Goal: Obtain resource: Download file/media

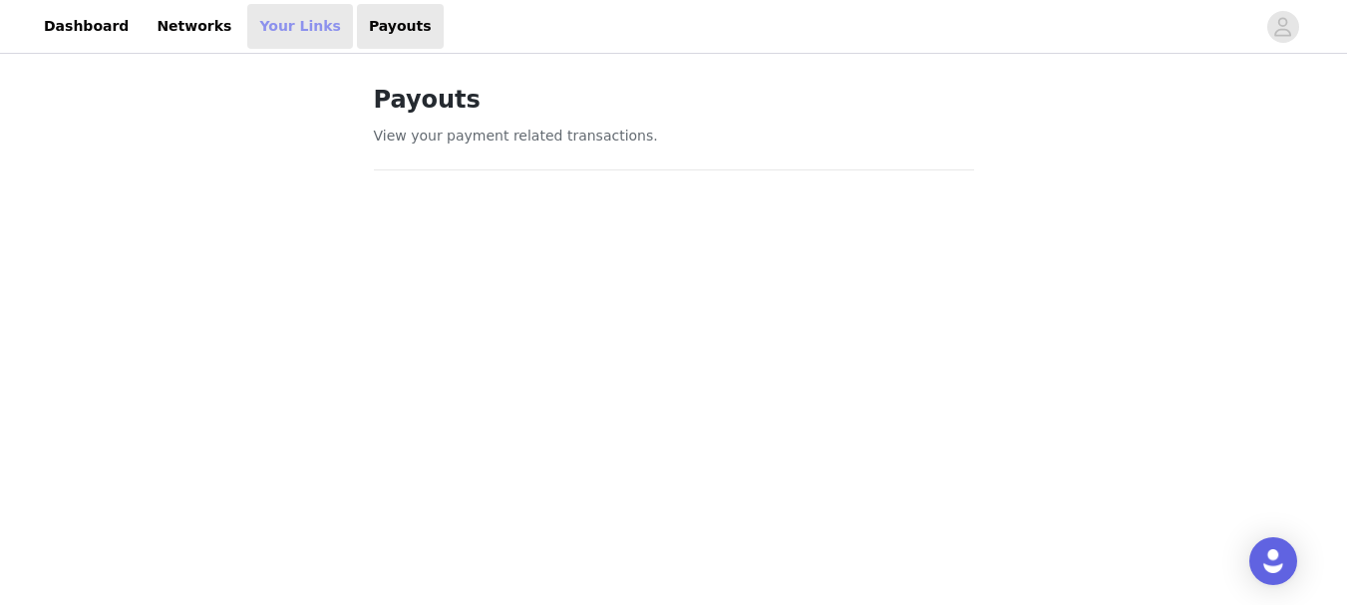
click at [247, 26] on link "Your Links" at bounding box center [300, 26] width 106 height 45
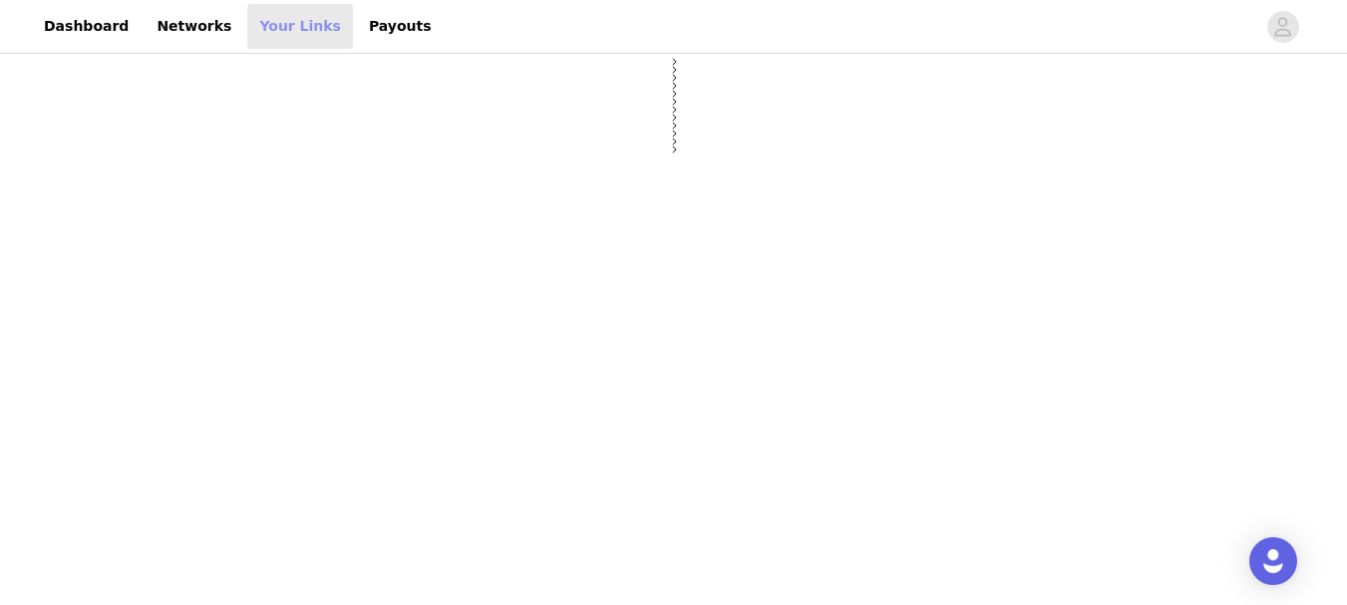
select select "12"
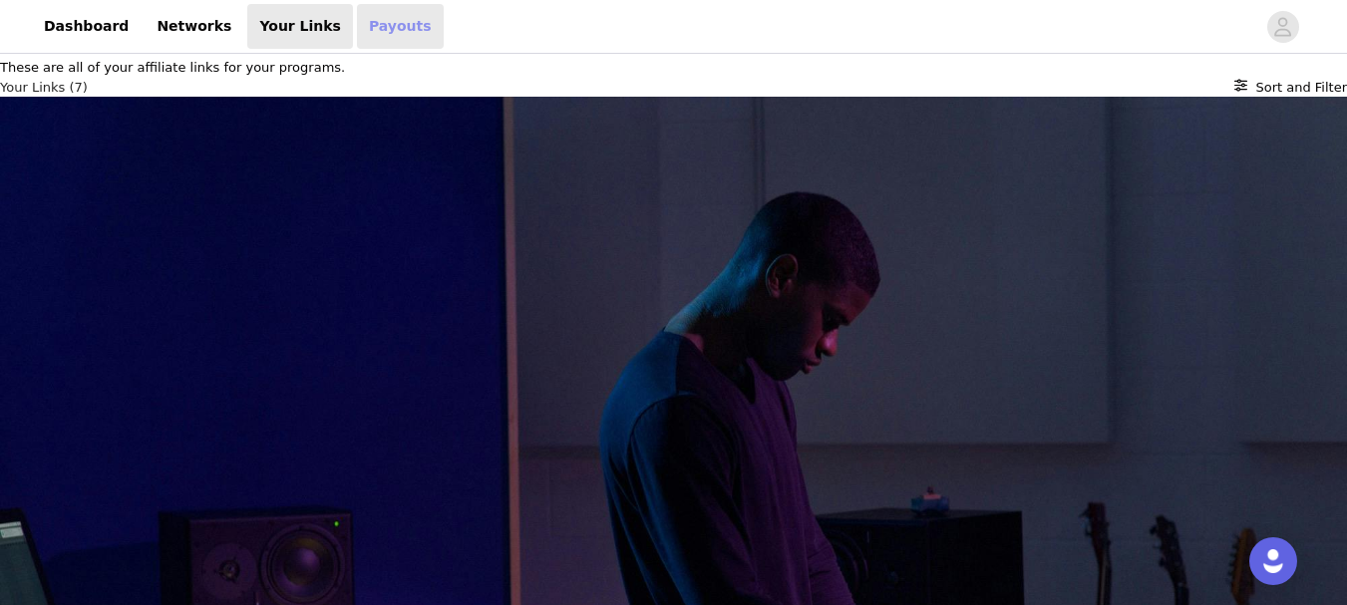
click at [357, 24] on link "Payouts" at bounding box center [400, 26] width 87 height 45
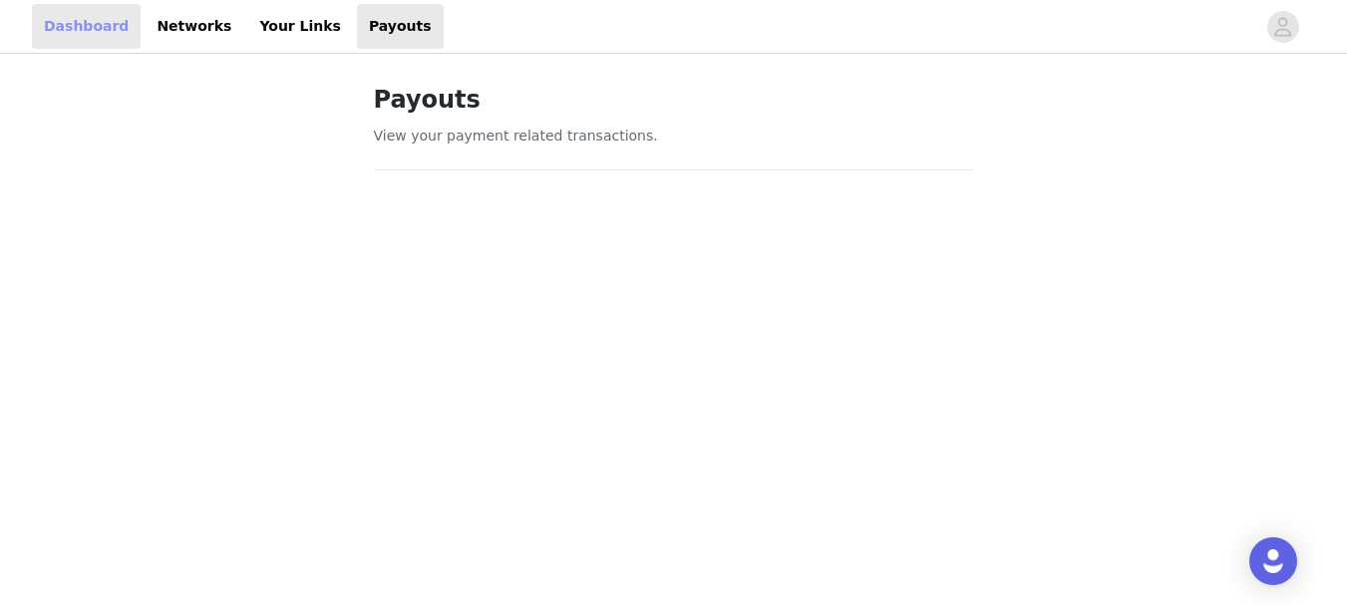
click at [90, 29] on link "Dashboard" at bounding box center [86, 26] width 109 height 45
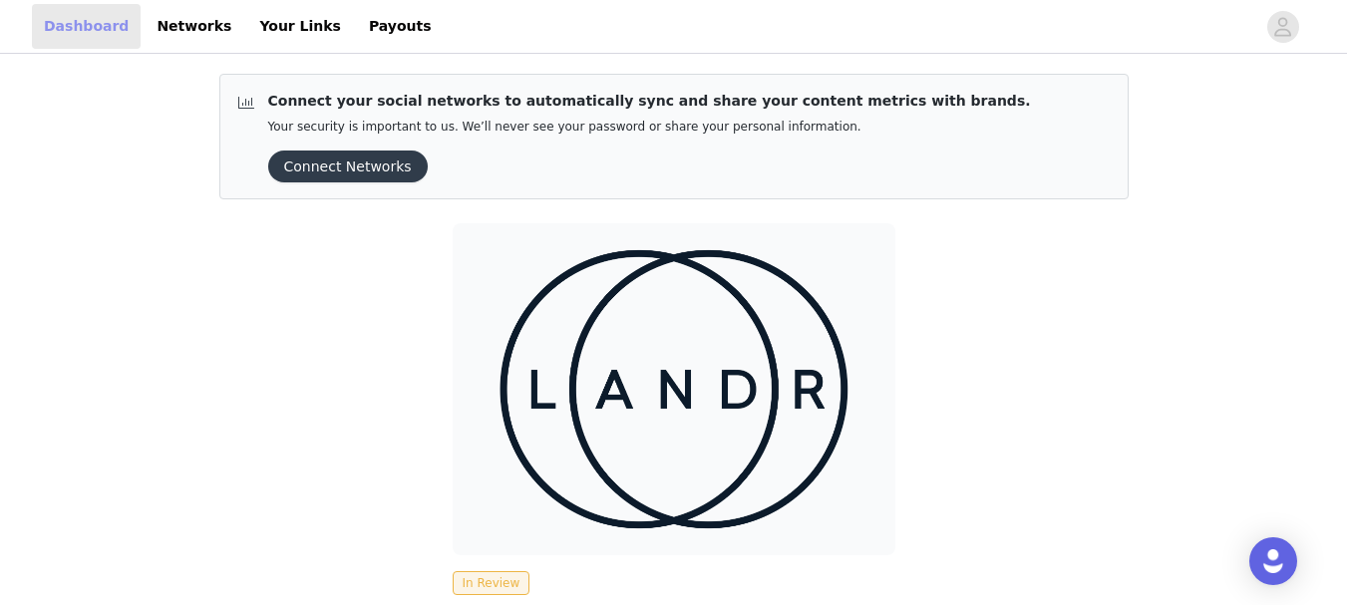
scroll to position [268, 0]
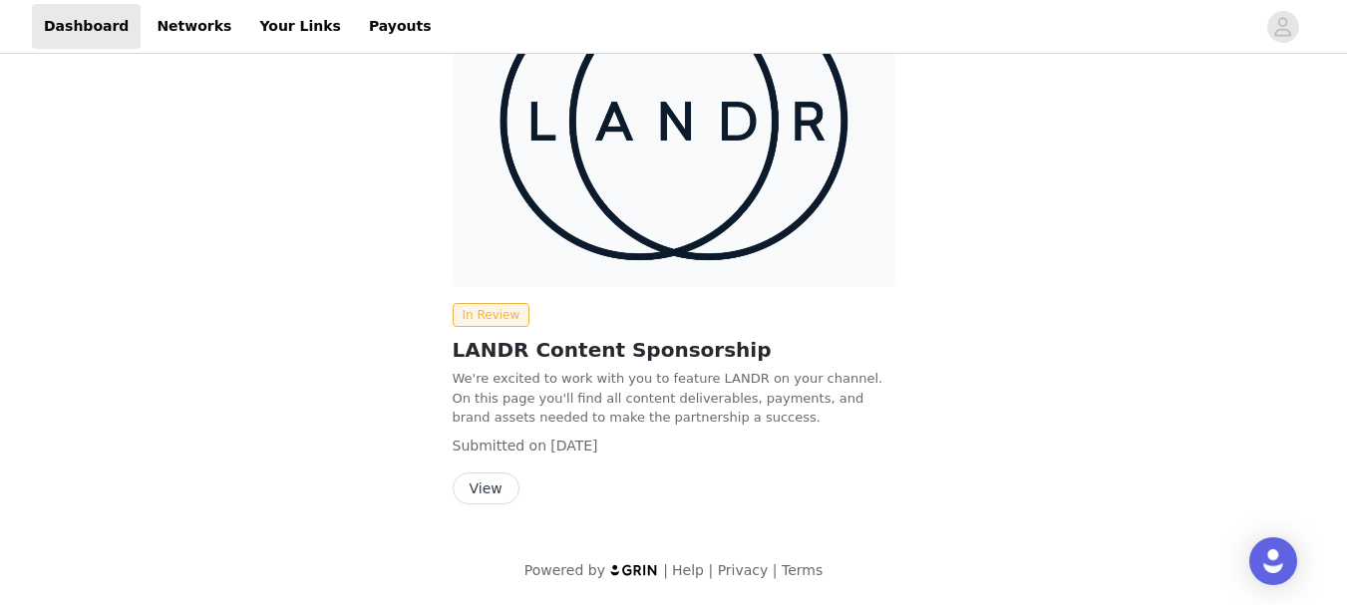
click at [476, 487] on button "View" at bounding box center [486, 488] width 67 height 32
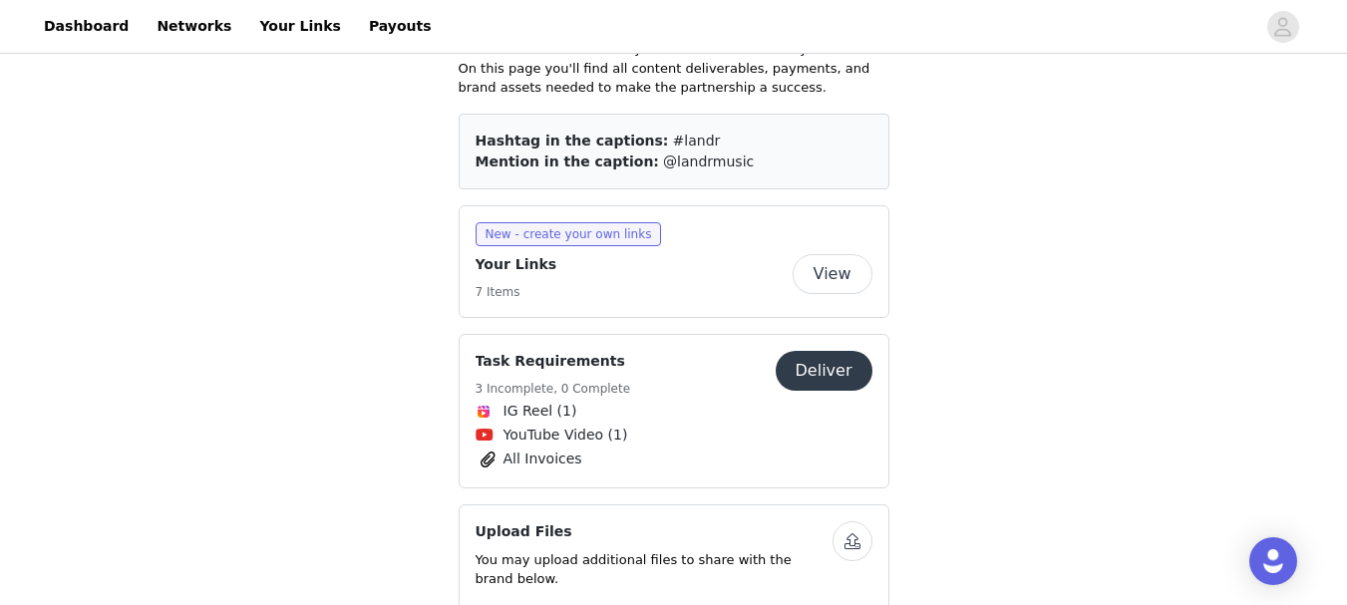
scroll to position [199, 0]
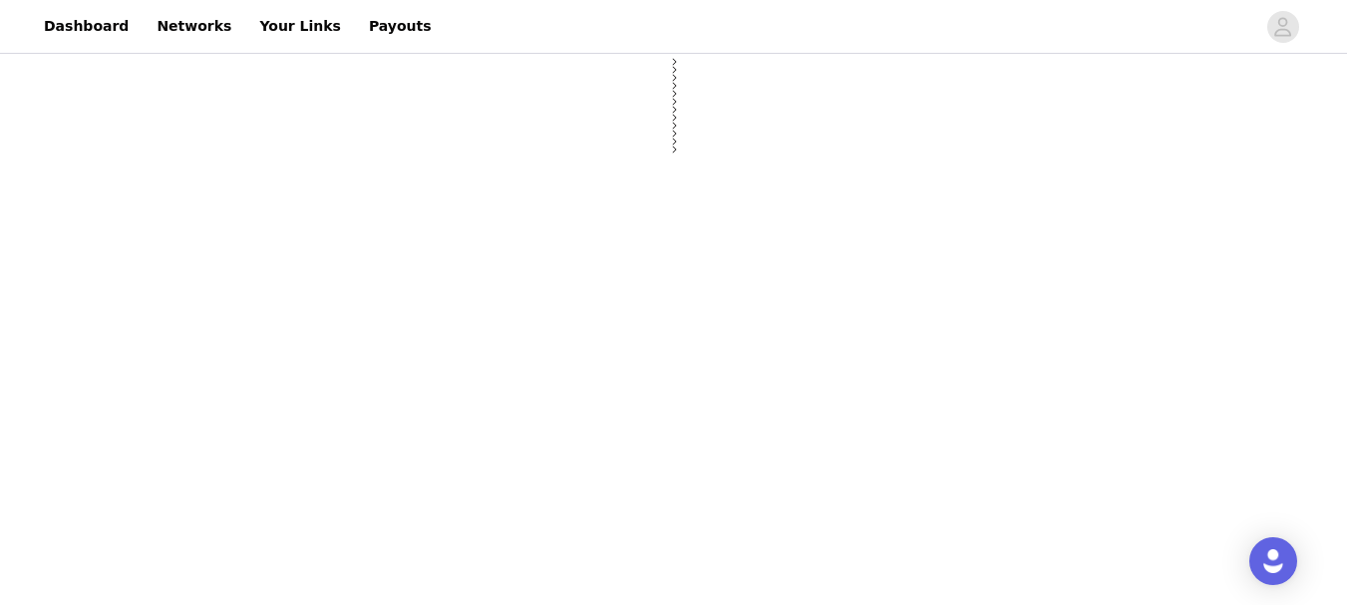
select select "12"
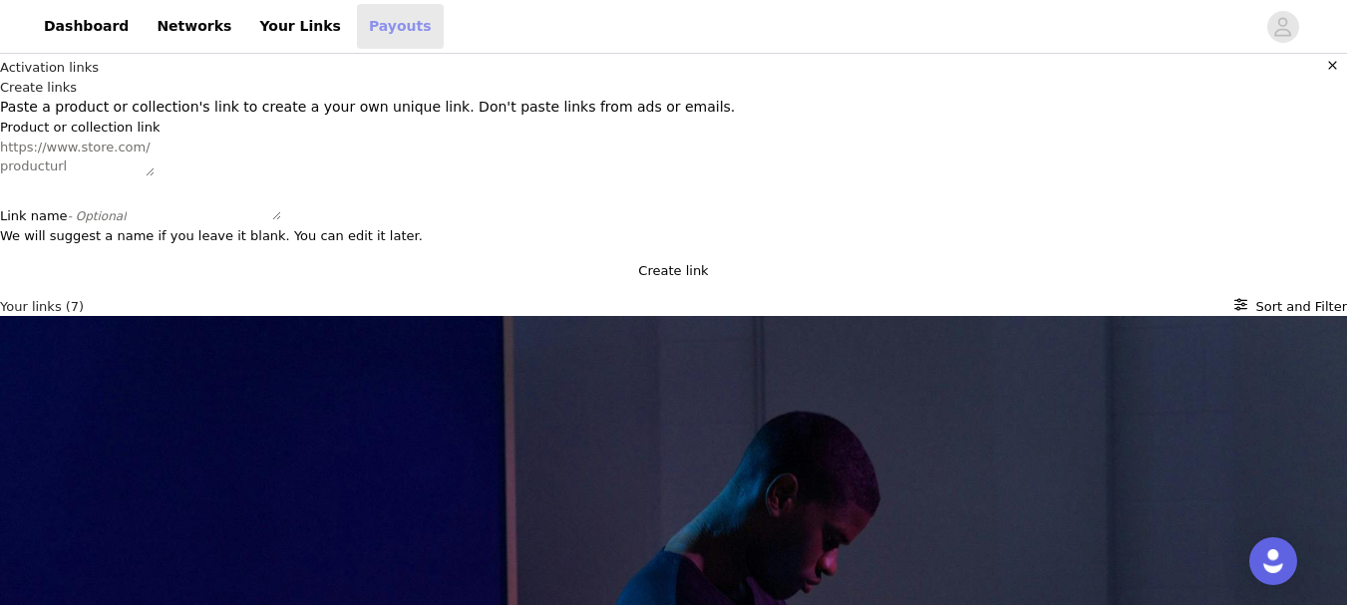
scroll to position [199, 0]
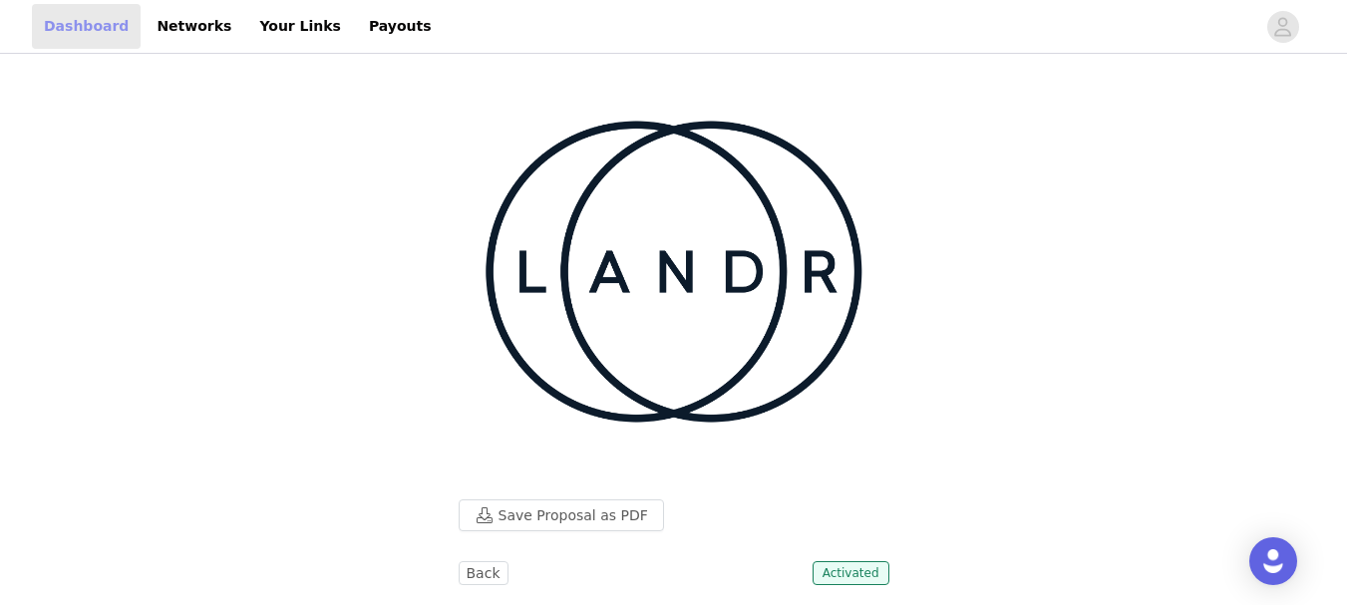
click at [104, 28] on link "Dashboard" at bounding box center [86, 26] width 109 height 45
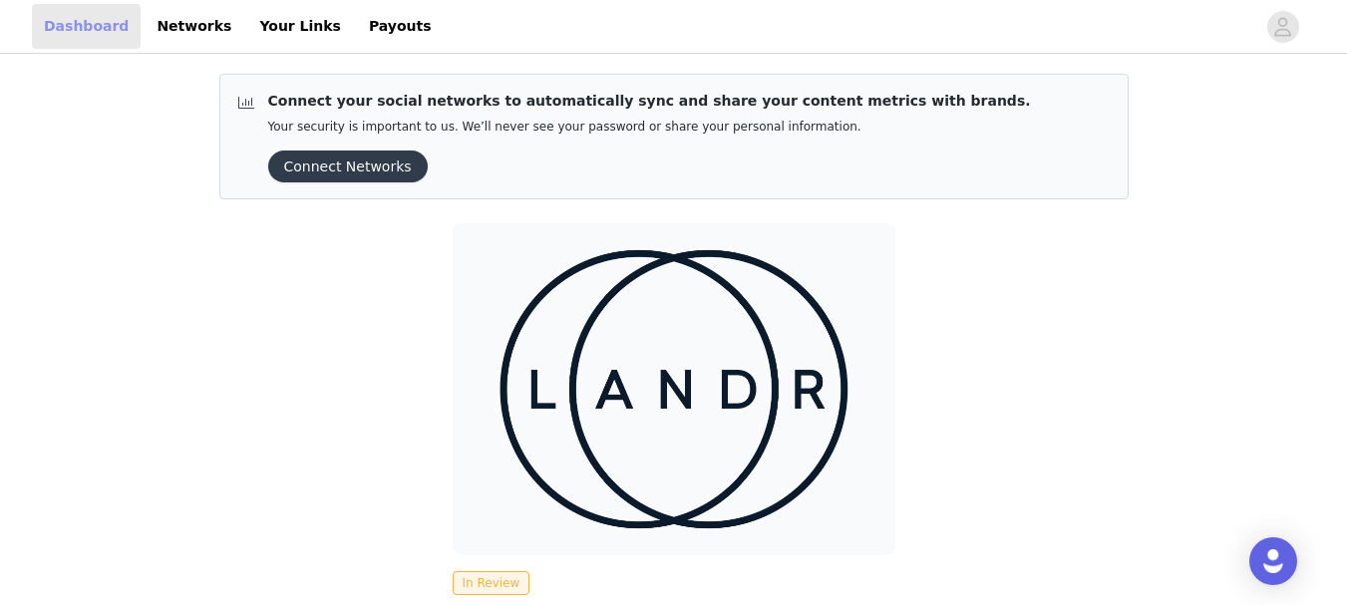
scroll to position [268, 0]
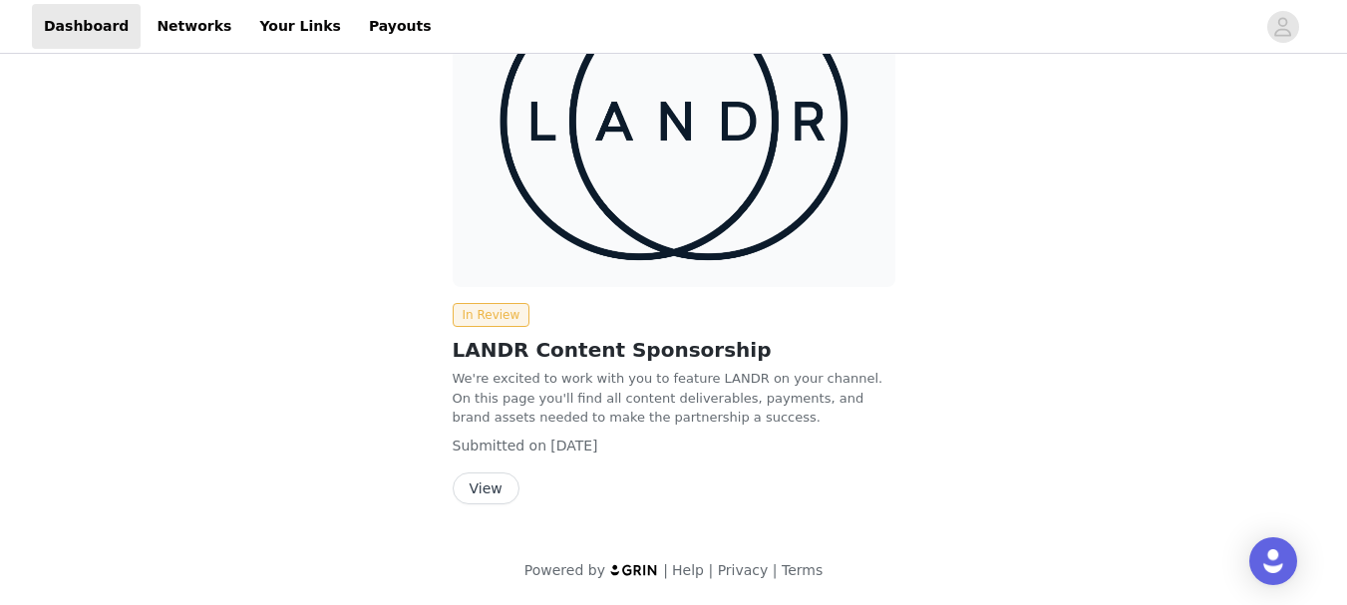
click at [475, 485] on button "View" at bounding box center [486, 488] width 67 height 32
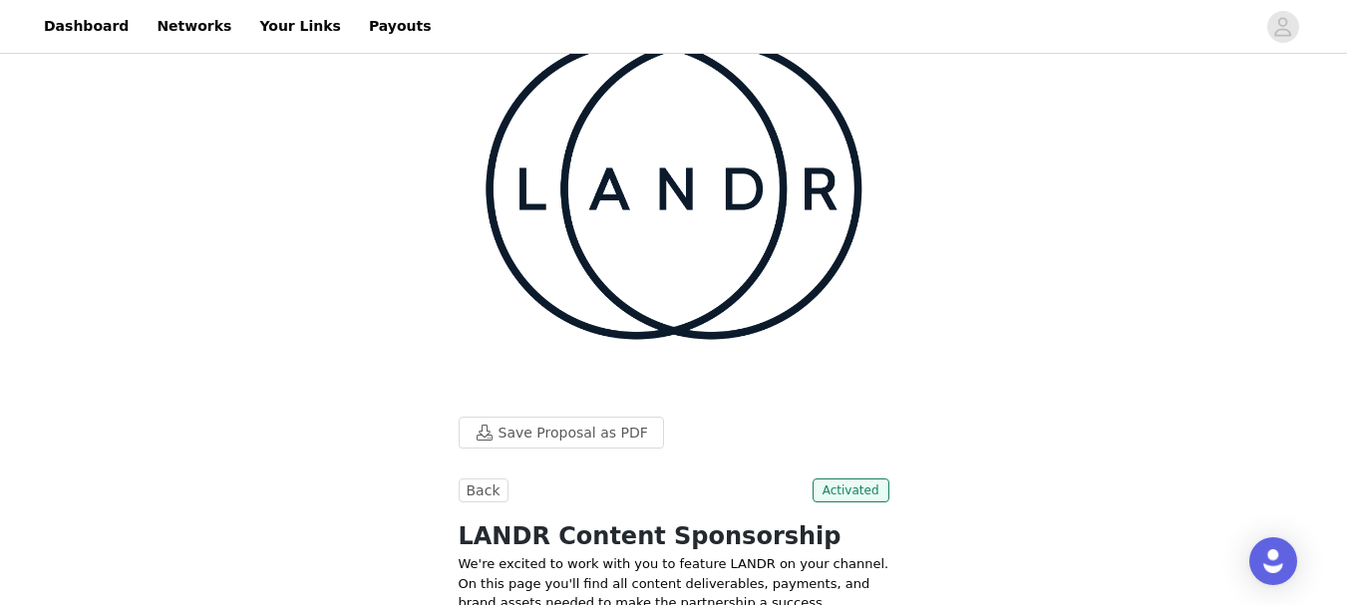
scroll to position [182, 0]
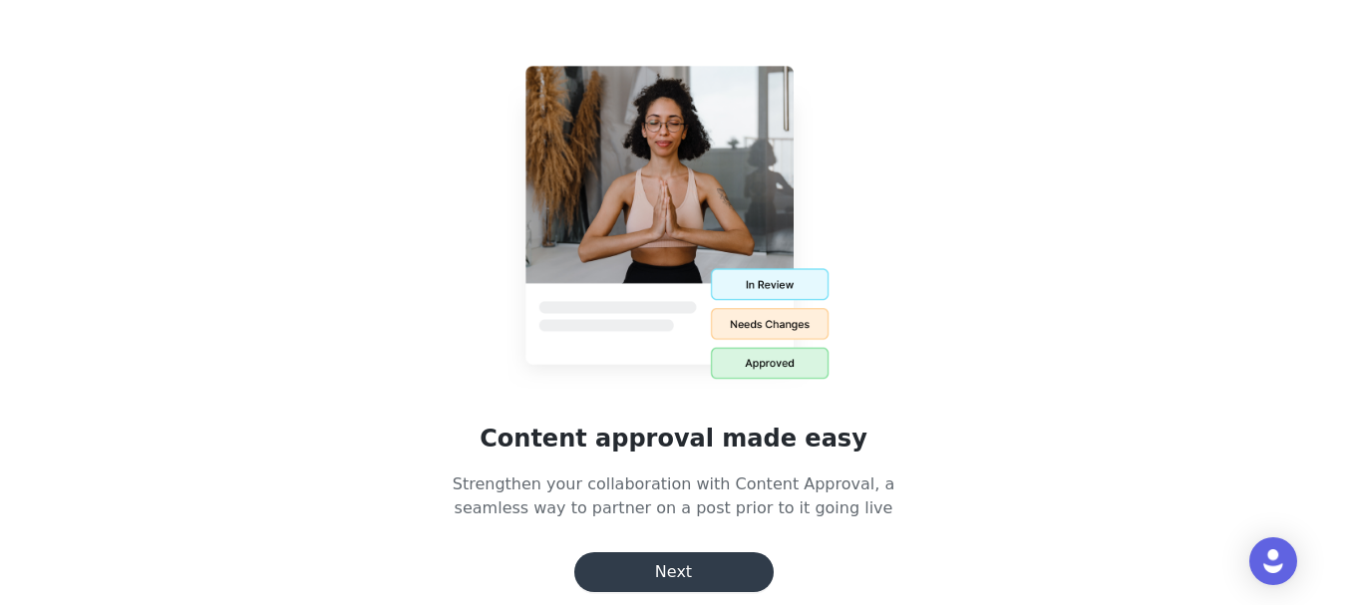
scroll to position [11, 0]
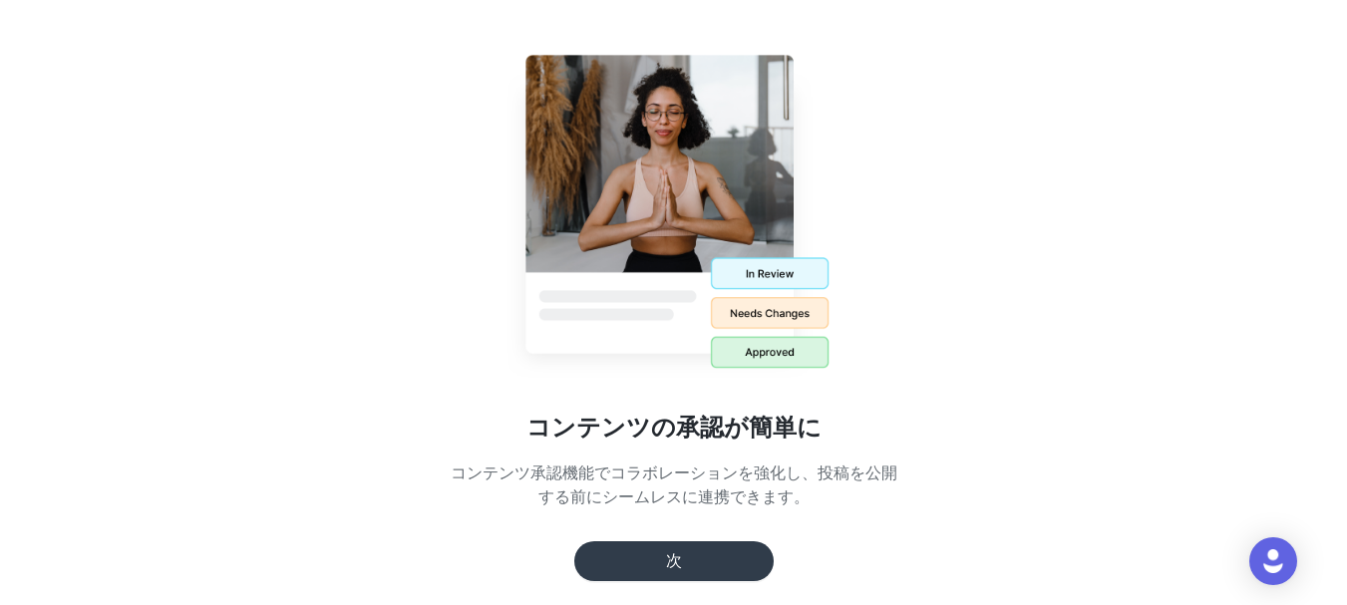
click at [667, 568] on button "次" at bounding box center [673, 561] width 199 height 40
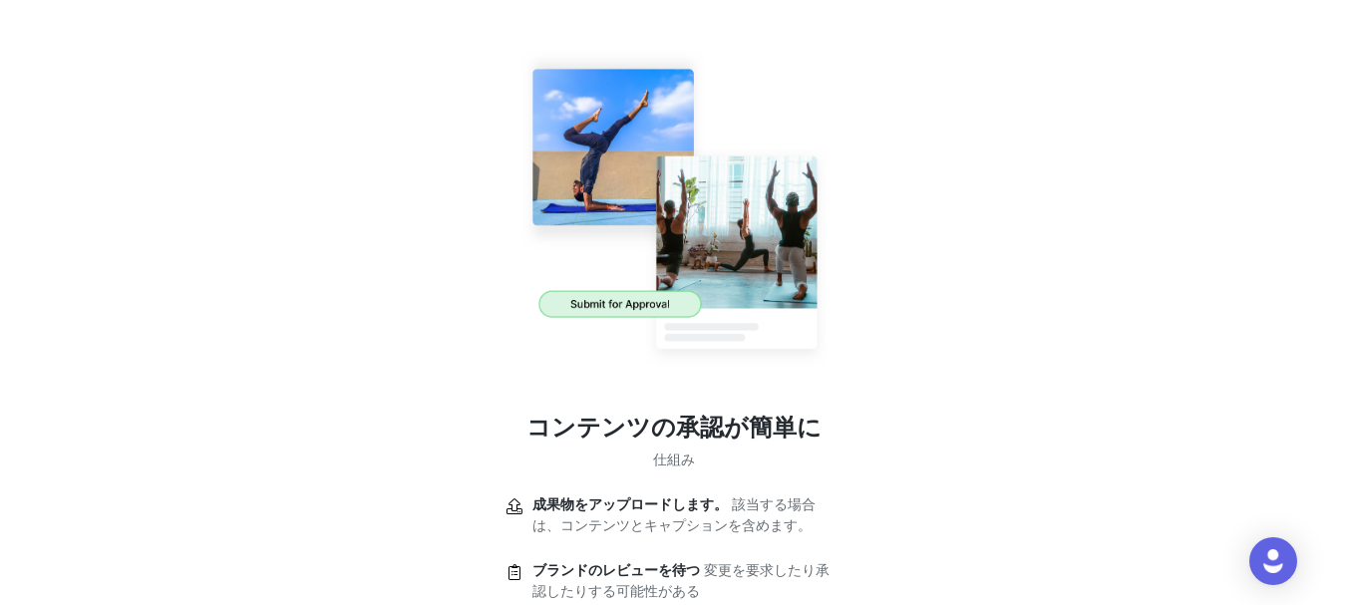
scroll to position [196, 0]
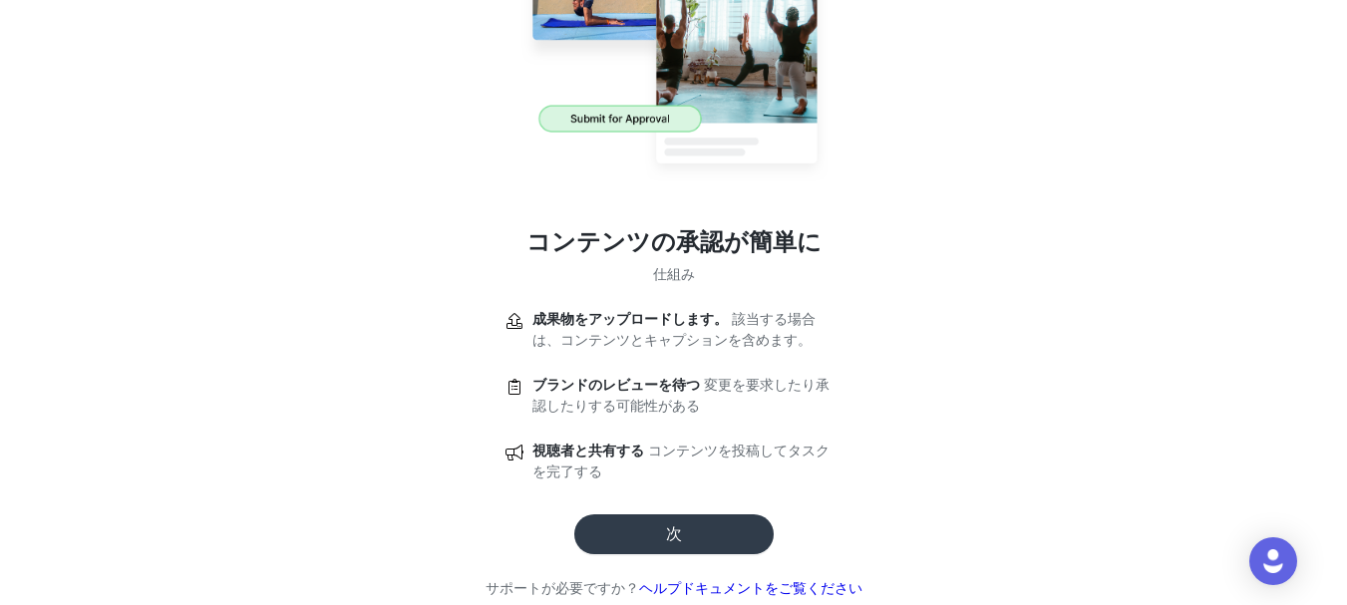
click at [677, 520] on button "次" at bounding box center [673, 534] width 199 height 40
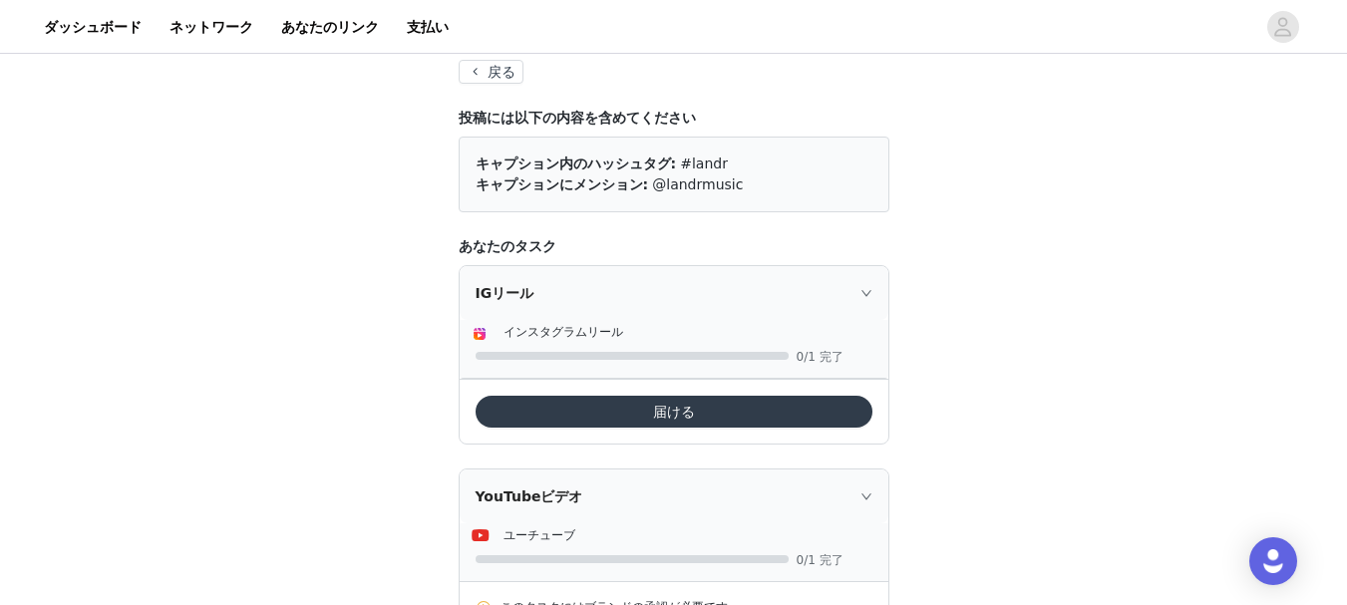
scroll to position [0, 0]
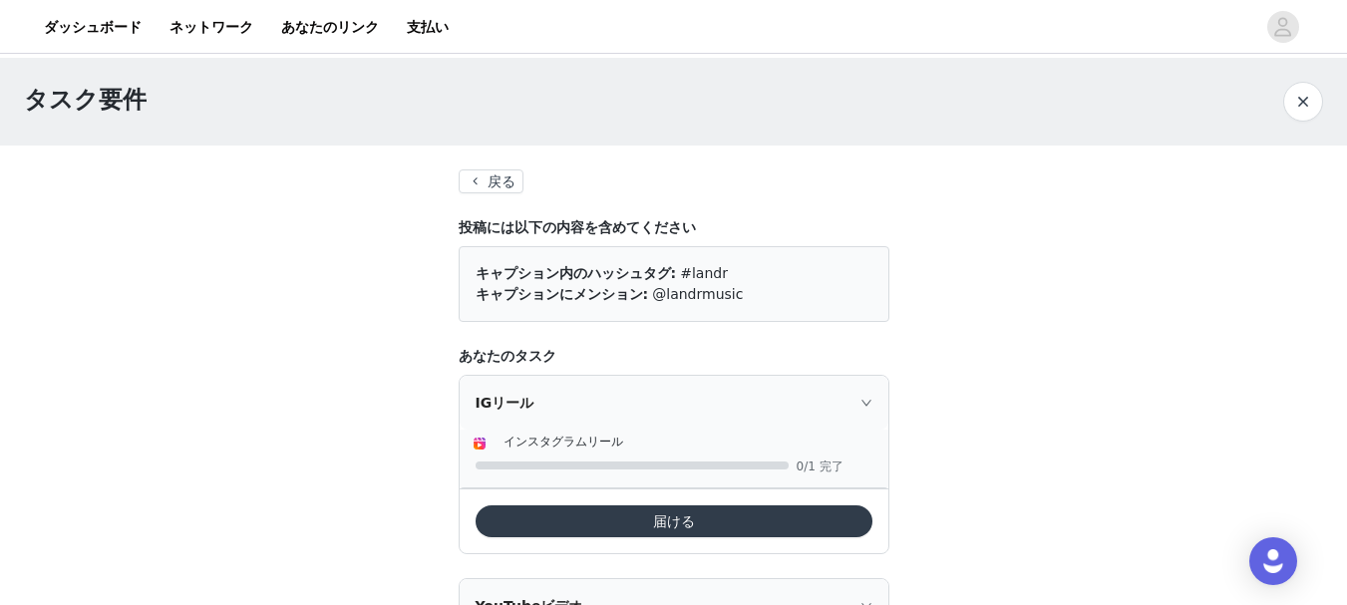
click at [534, 408] on div "IGリール" at bounding box center [674, 403] width 429 height 54
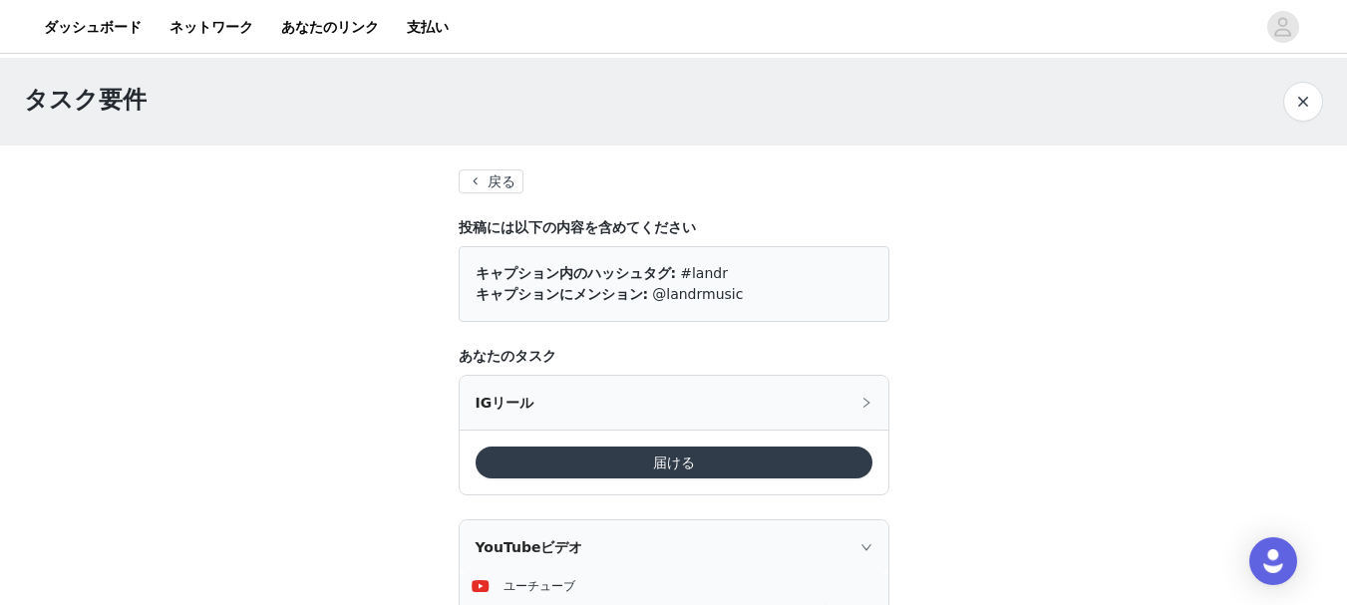
click at [534, 408] on div "IGリール" at bounding box center [674, 403] width 429 height 54
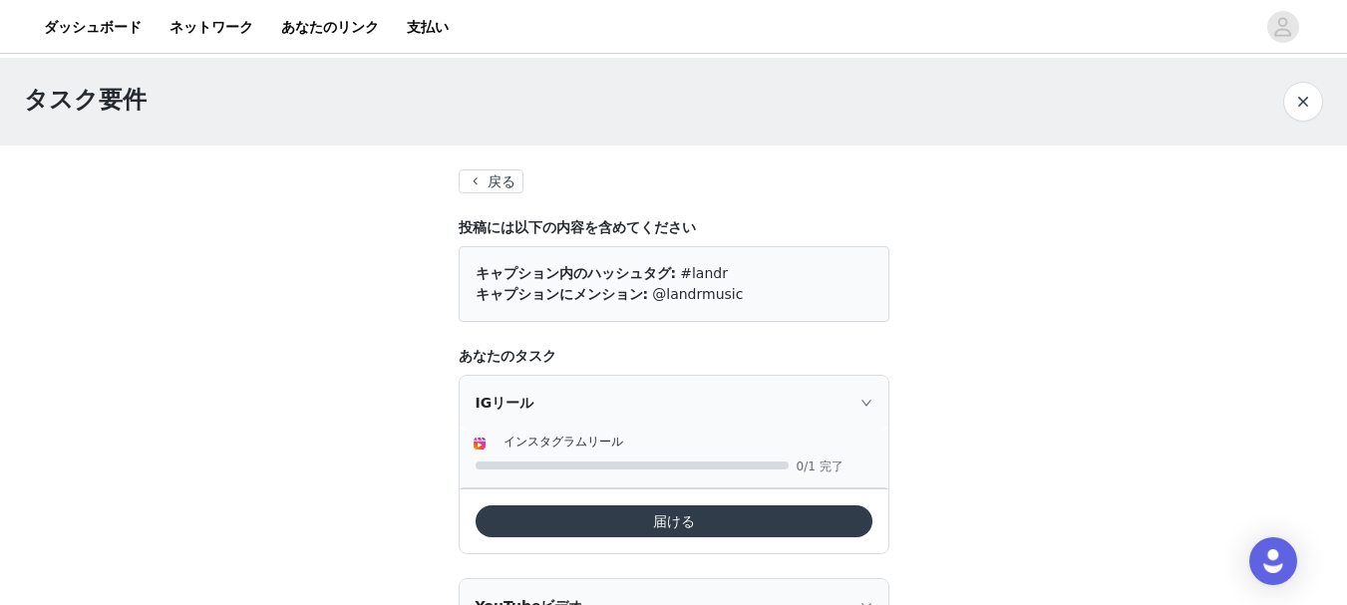
click at [1311, 109] on button "button" at bounding box center [1303, 102] width 40 height 40
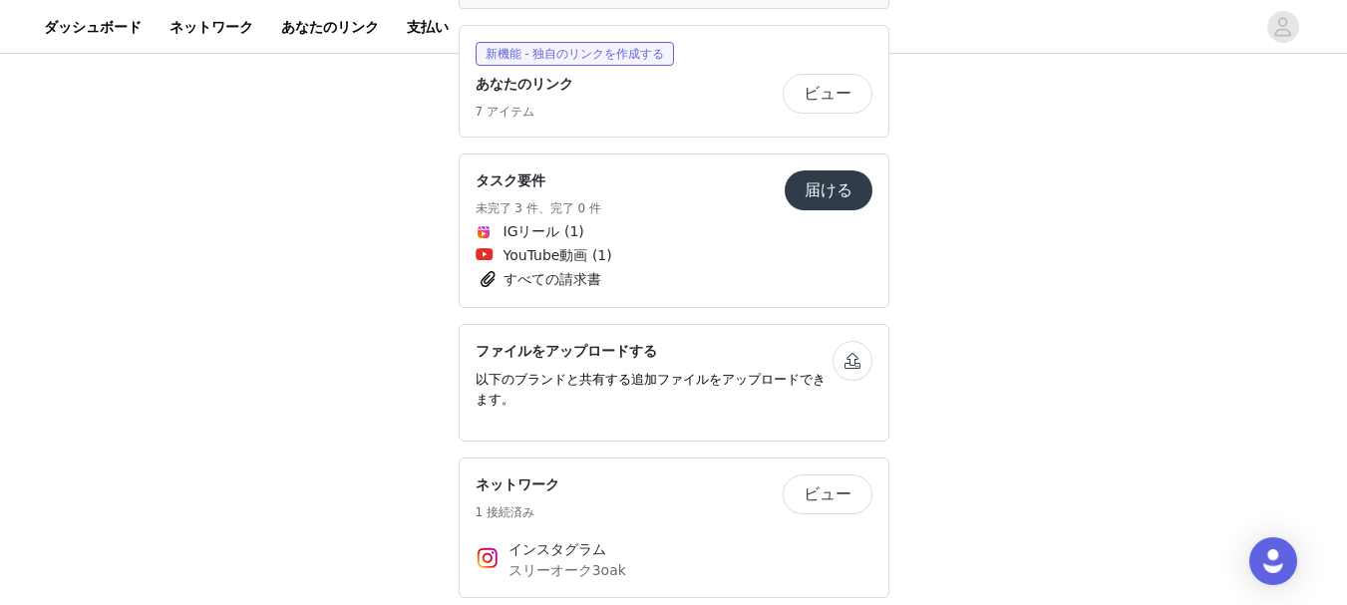
scroll to position [880, 0]
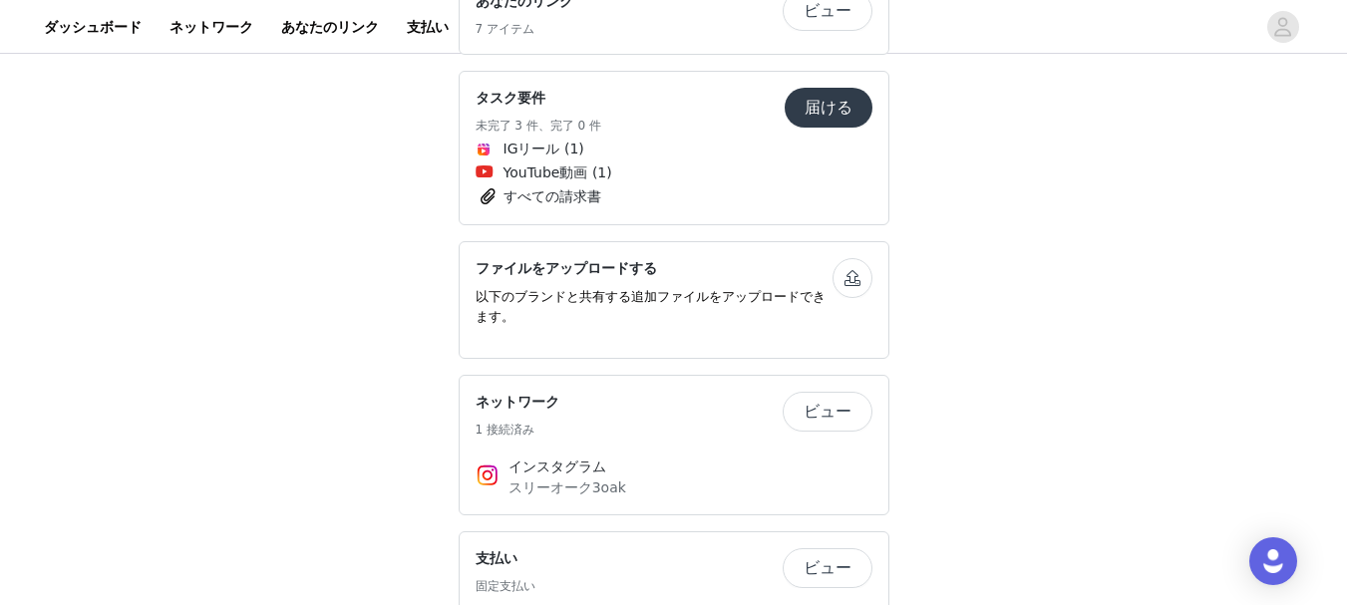
click at [826, 548] on button "ビュー" at bounding box center [827, 568] width 90 height 40
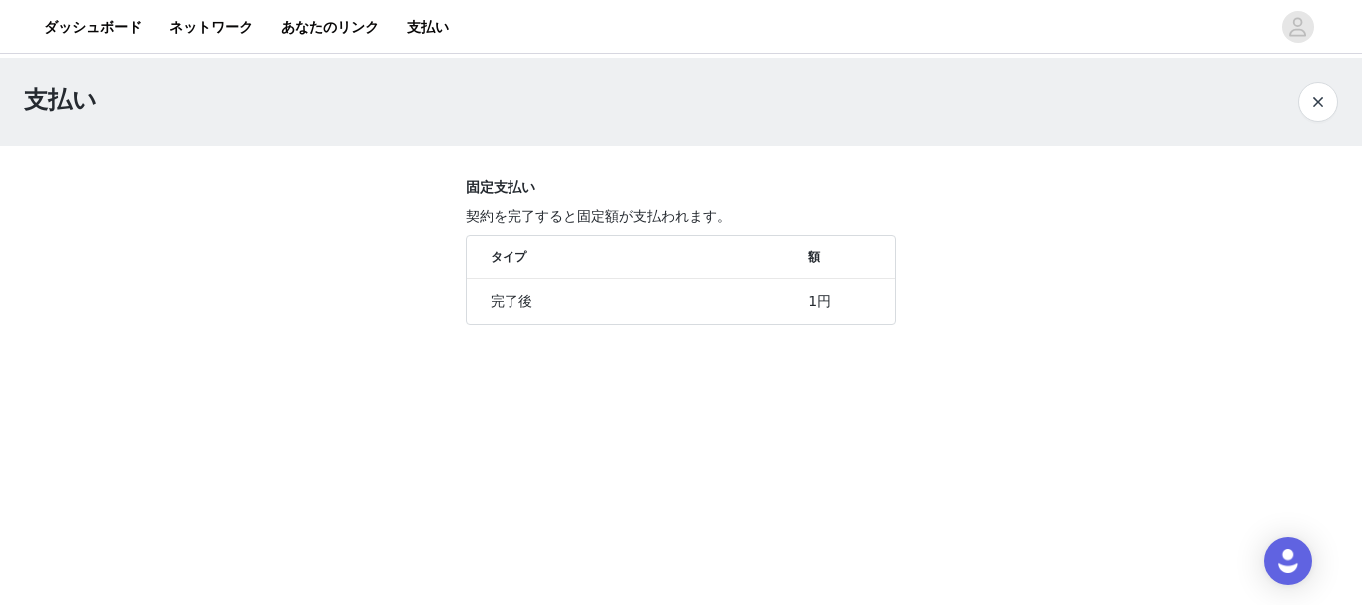
click at [1314, 100] on button "button" at bounding box center [1318, 102] width 40 height 40
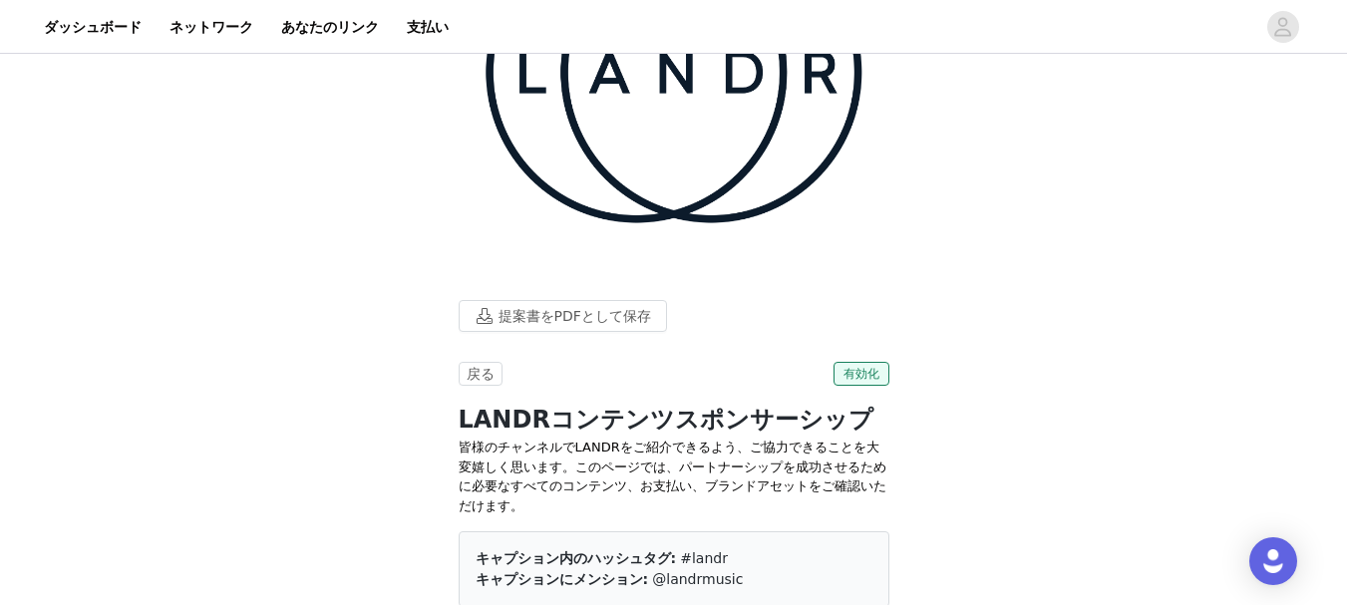
scroll to position [299, 0]
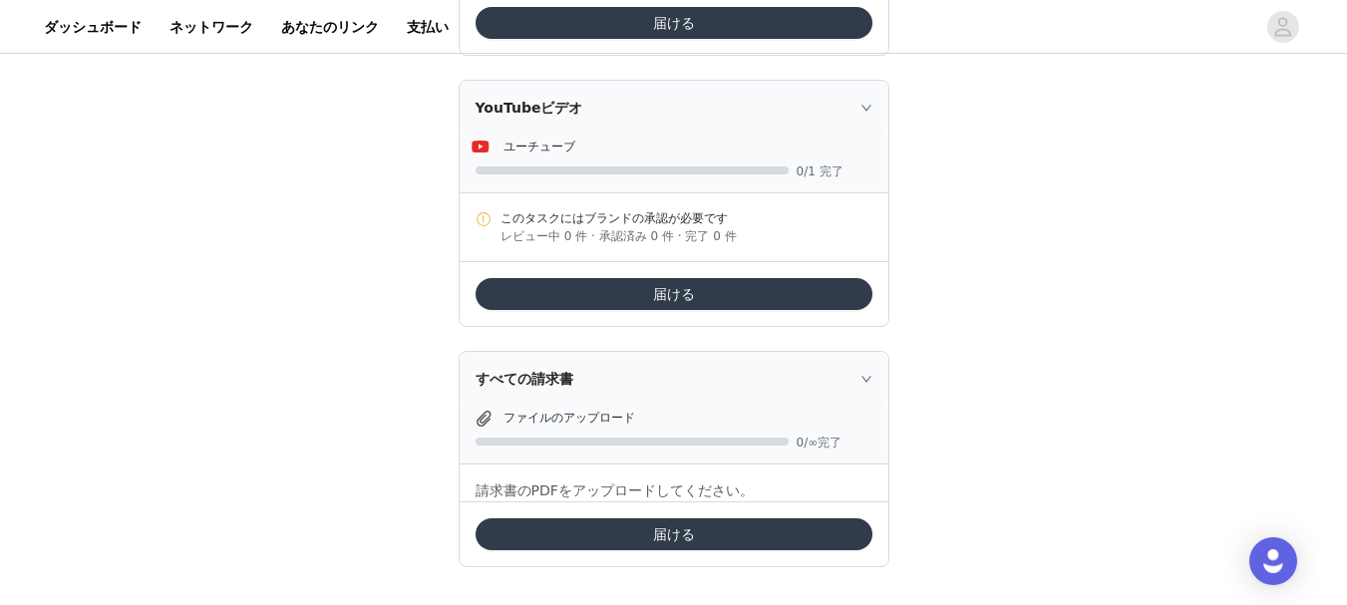
scroll to position [508, 0]
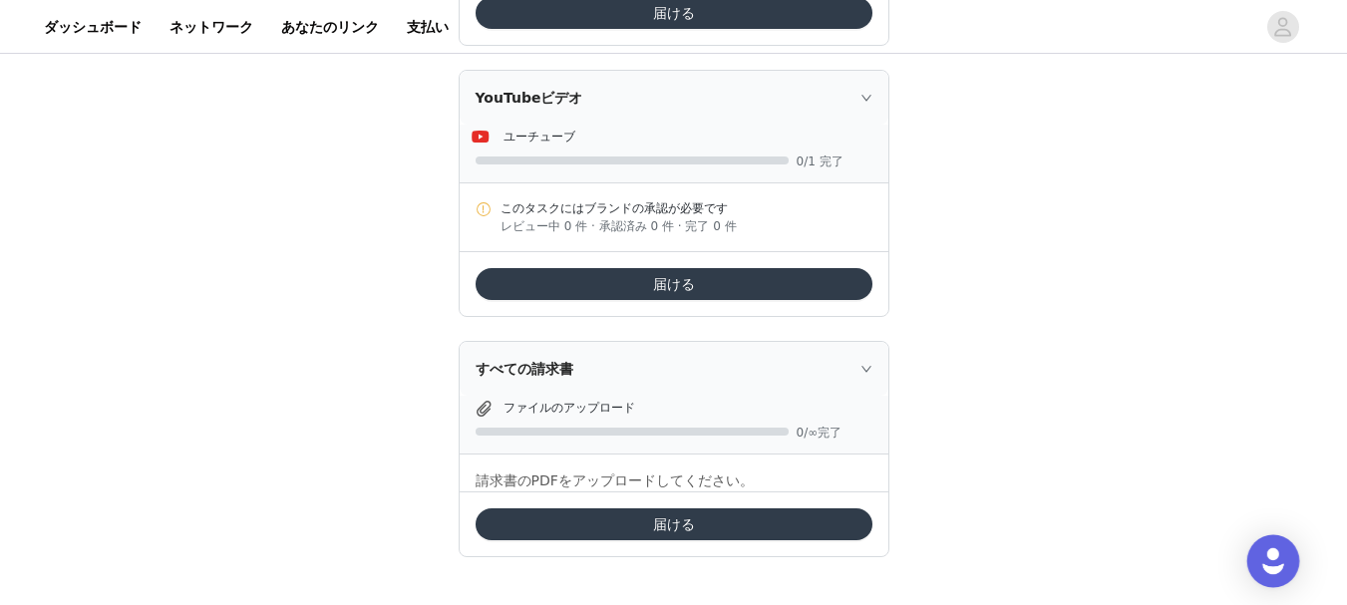
click at [1265, 560] on img "インターコムメッセンジャーを開く" at bounding box center [1273, 561] width 26 height 26
click at [1282, 32] on icon "アバター" at bounding box center [1282, 27] width 19 height 32
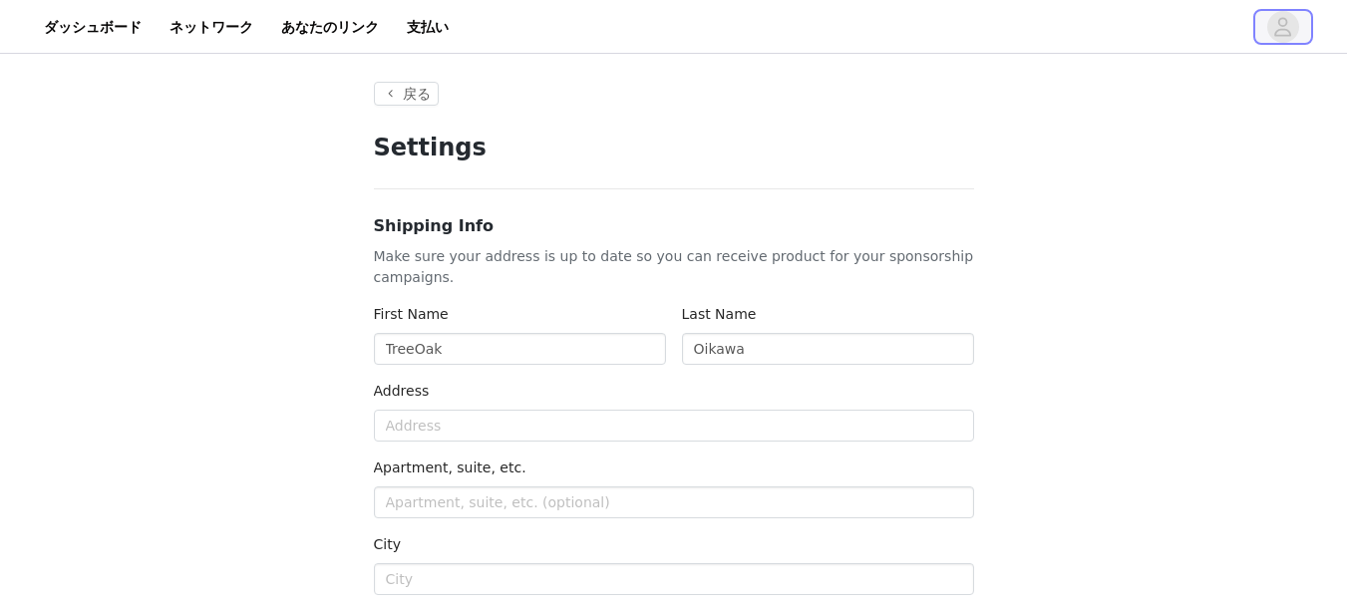
type input "+81 ([GEOGRAPHIC_DATA])"
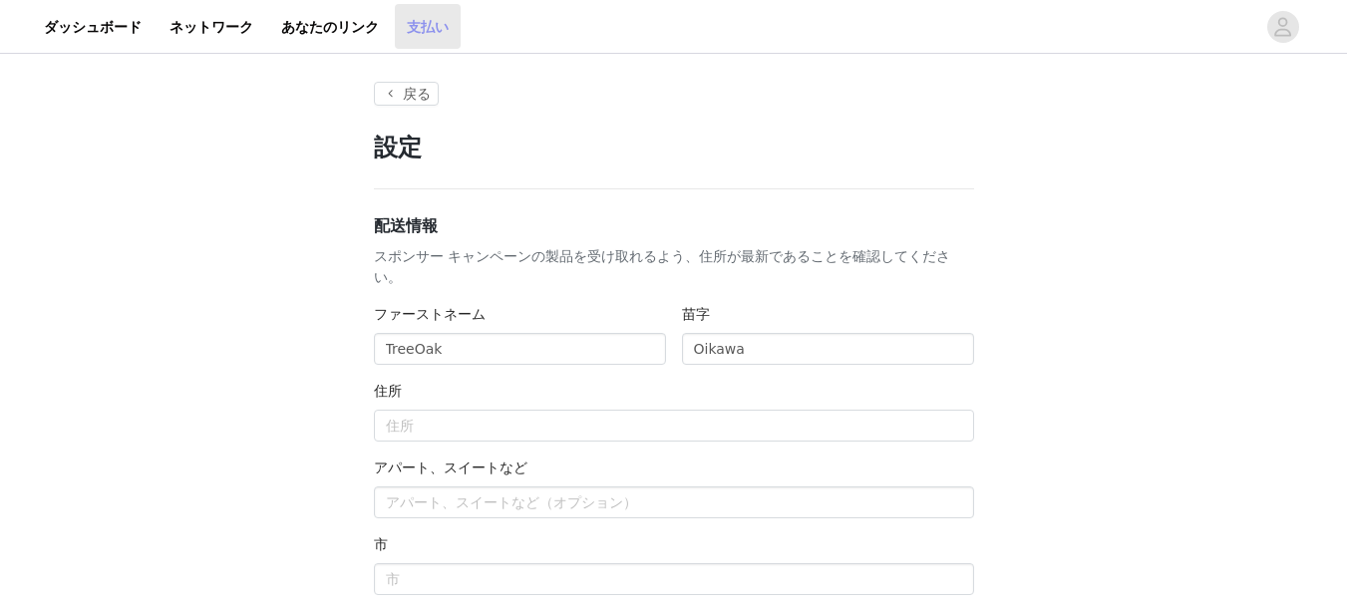
click at [395, 28] on link "支払い" at bounding box center [428, 26] width 66 height 45
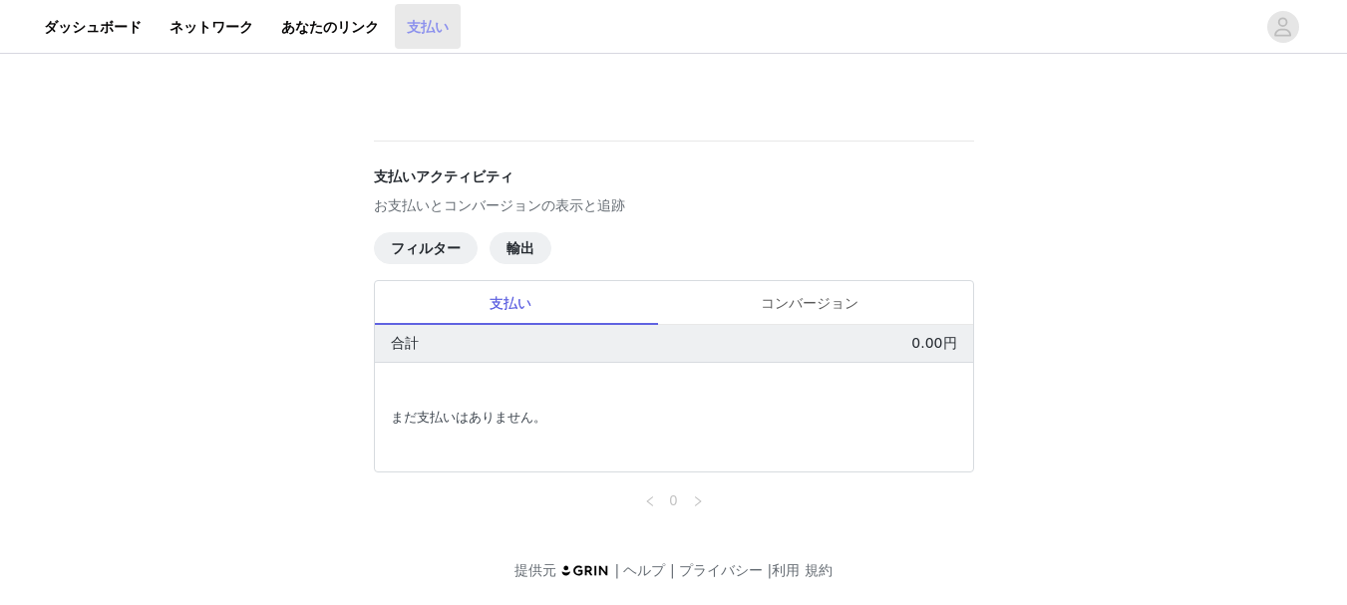
scroll to position [63, 0]
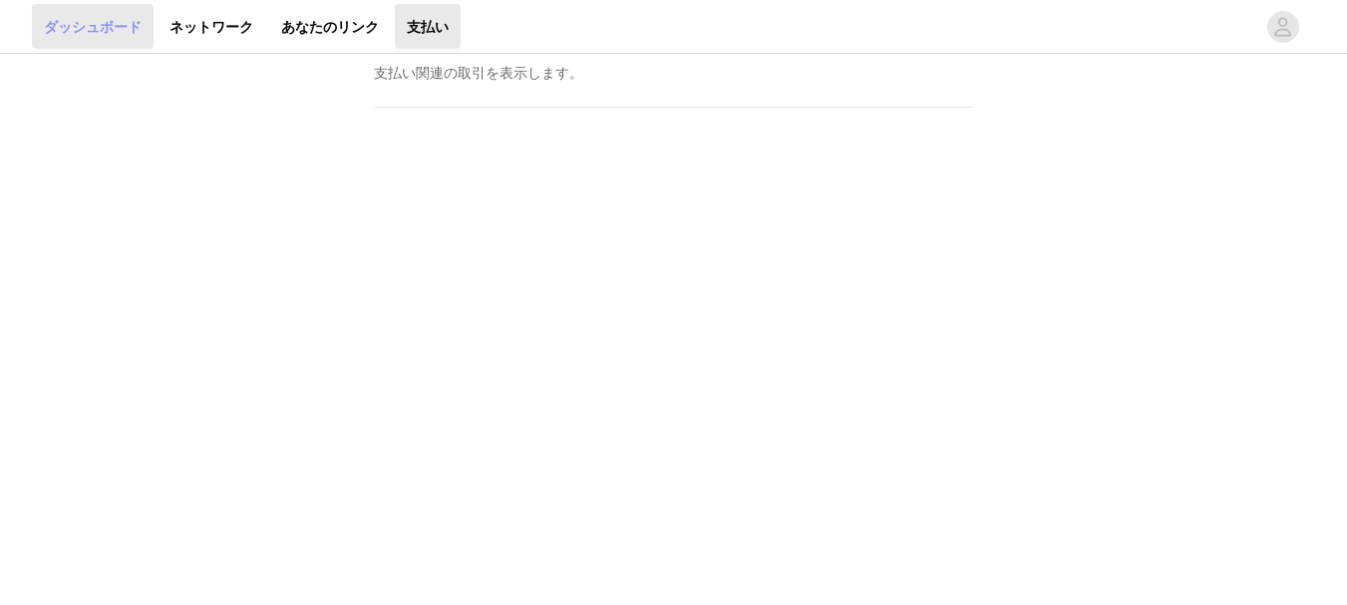
click at [95, 34] on font "ダッシュボード" at bounding box center [93, 26] width 98 height 16
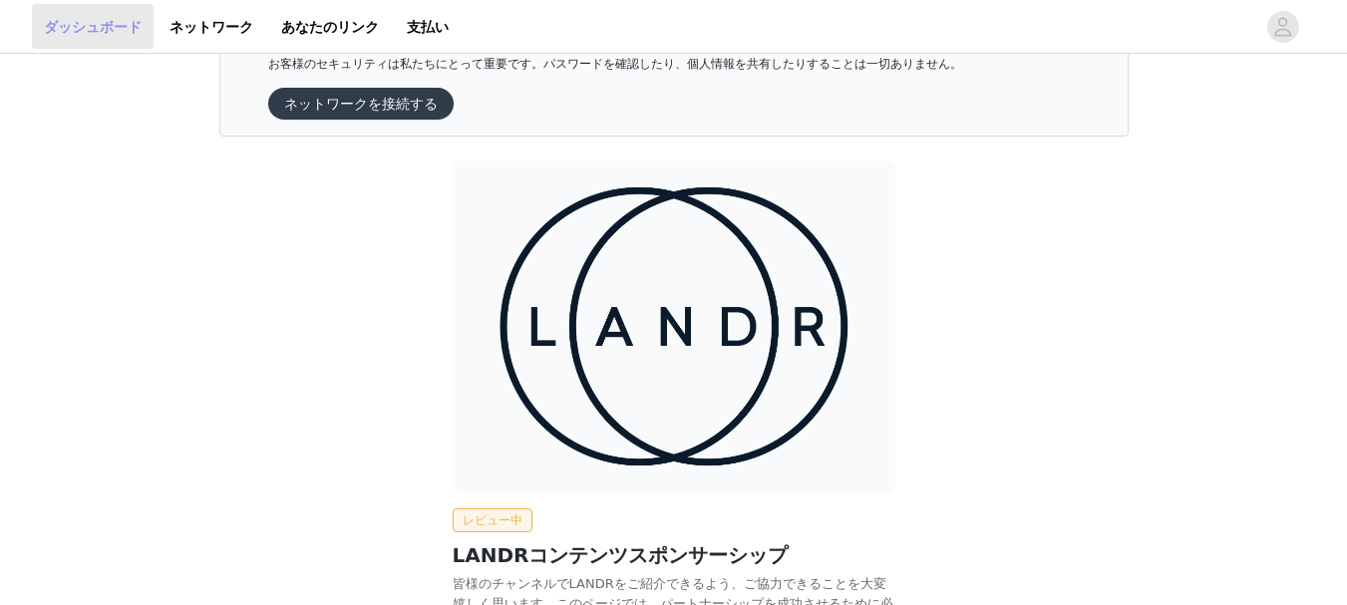
scroll to position [268, 0]
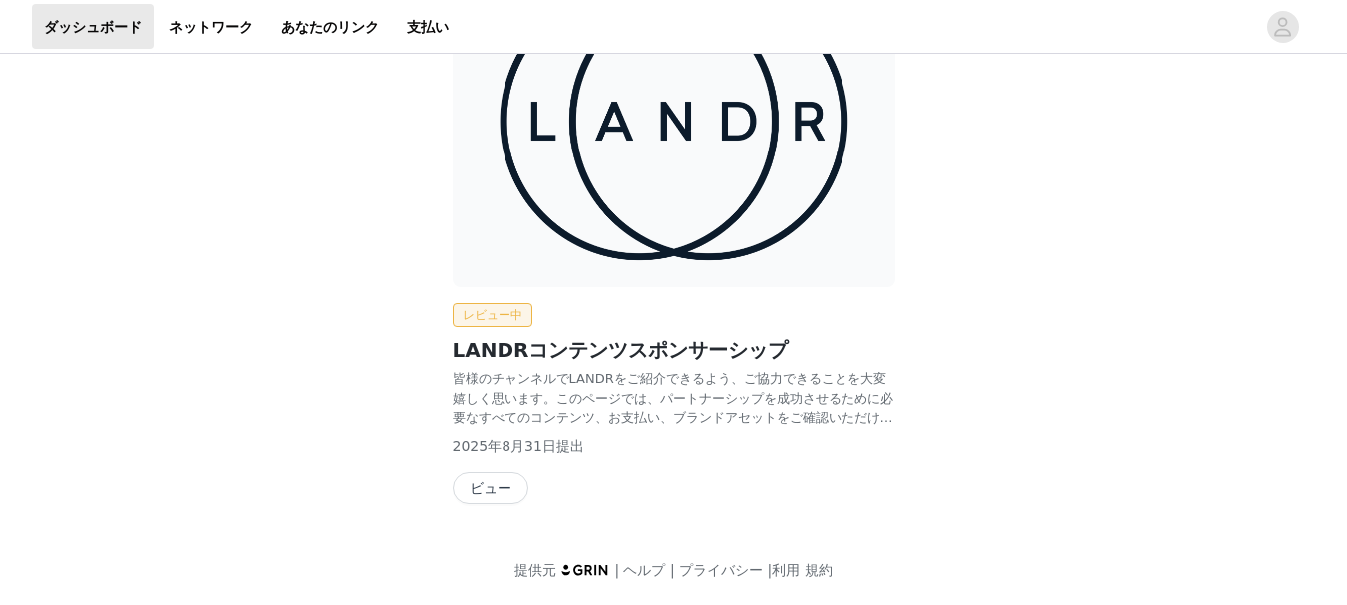
click at [472, 492] on button "ビュー" at bounding box center [491, 488] width 76 height 32
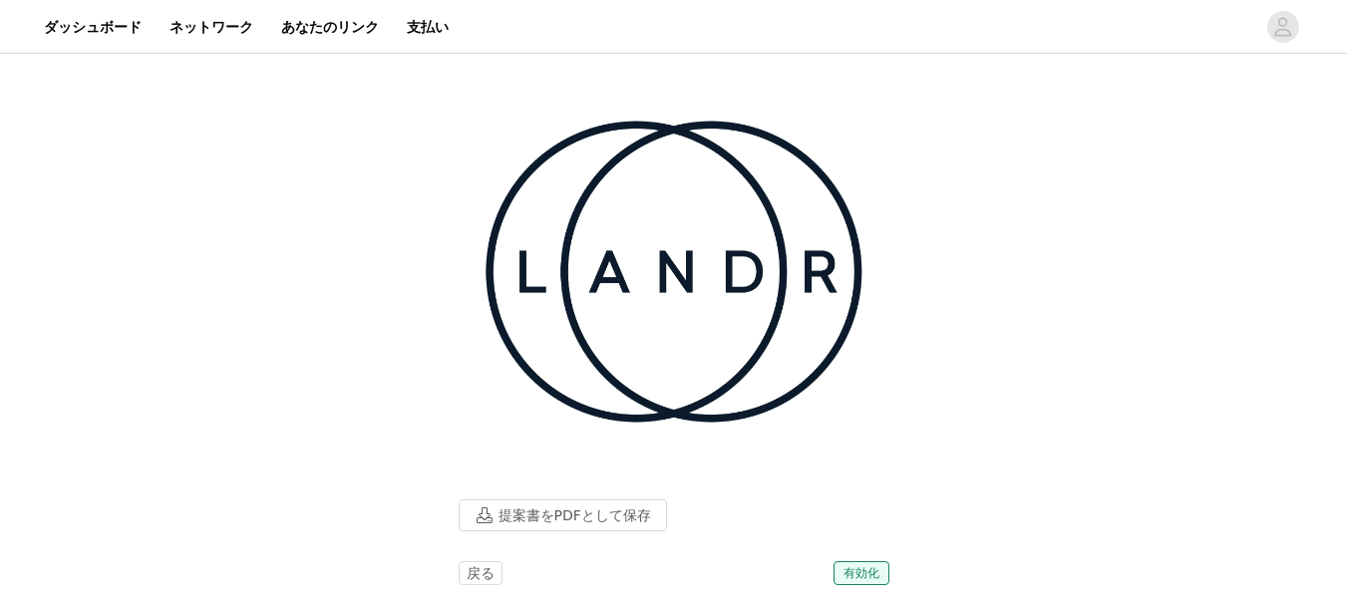
scroll to position [100, 0]
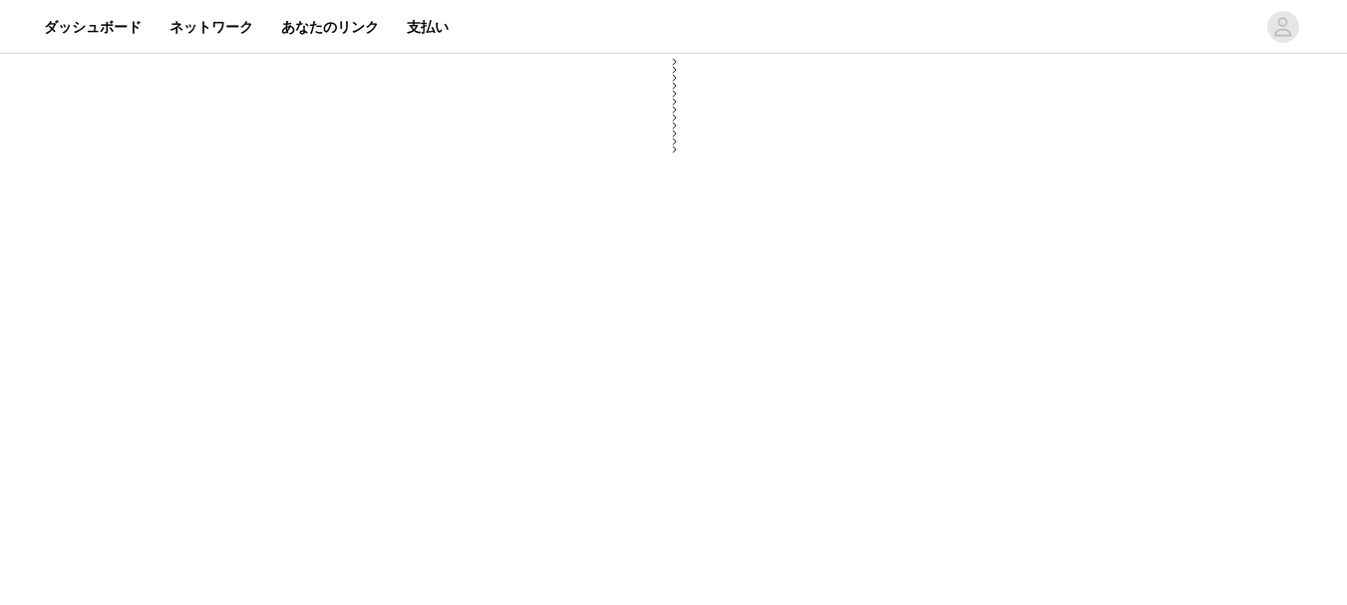
select select "12"
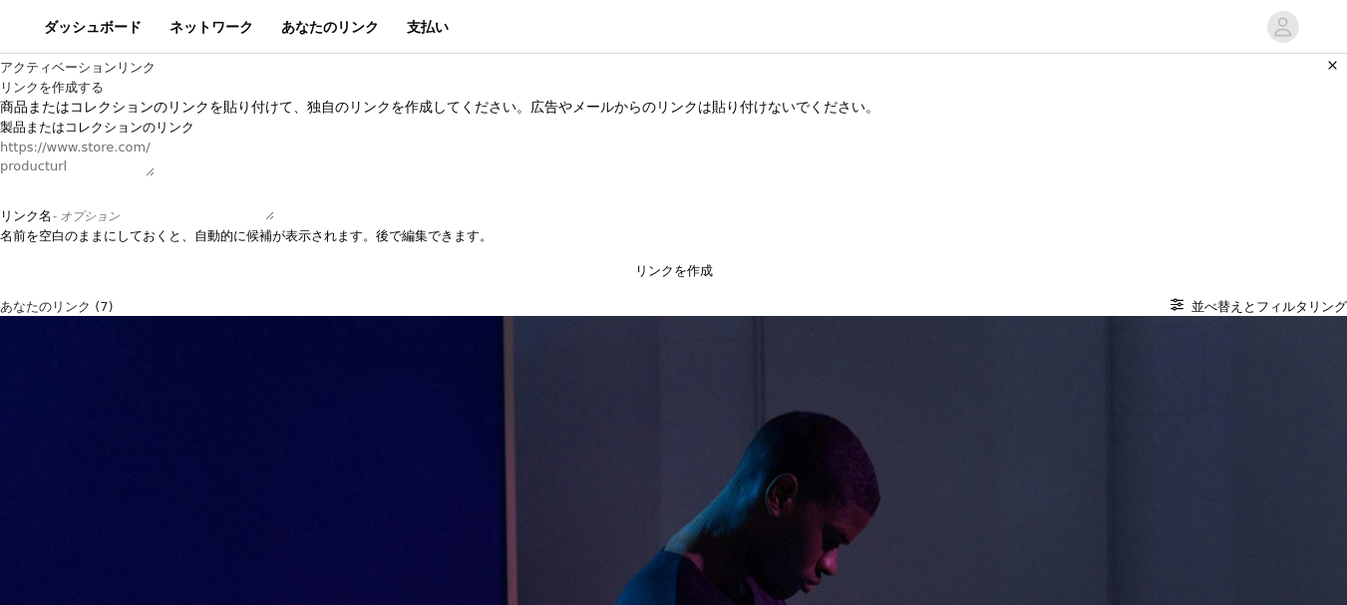
click at [1326, 72] on icon "button" at bounding box center [1332, 65] width 13 height 13
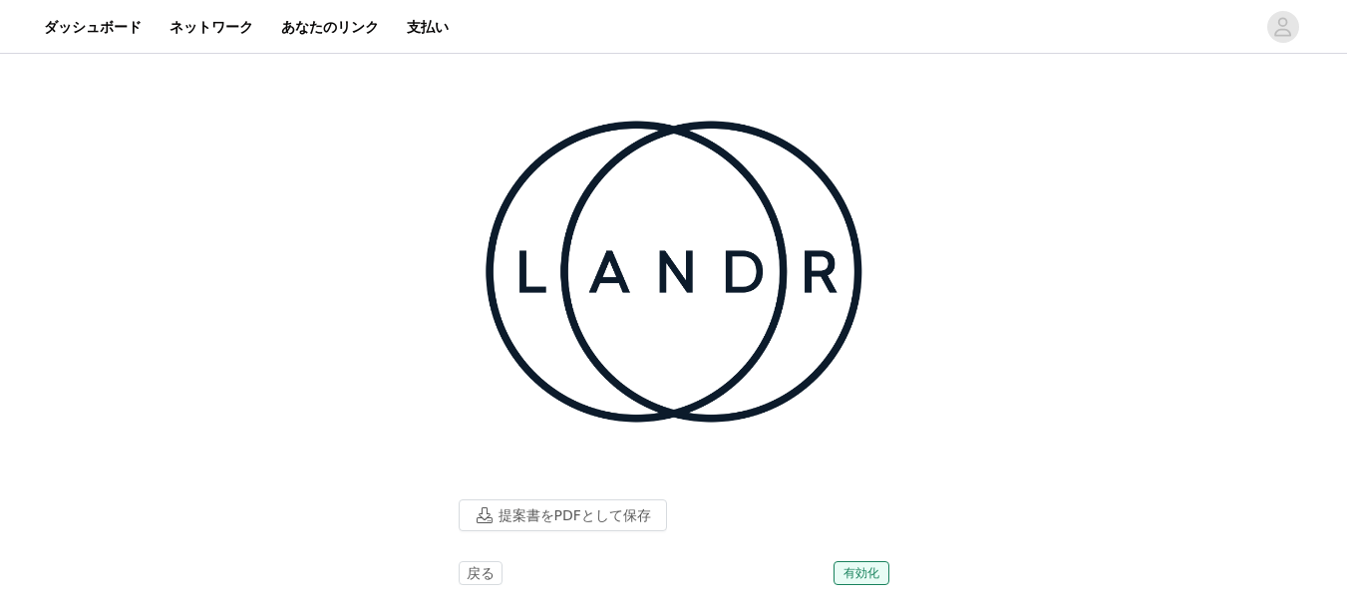
scroll to position [399, 0]
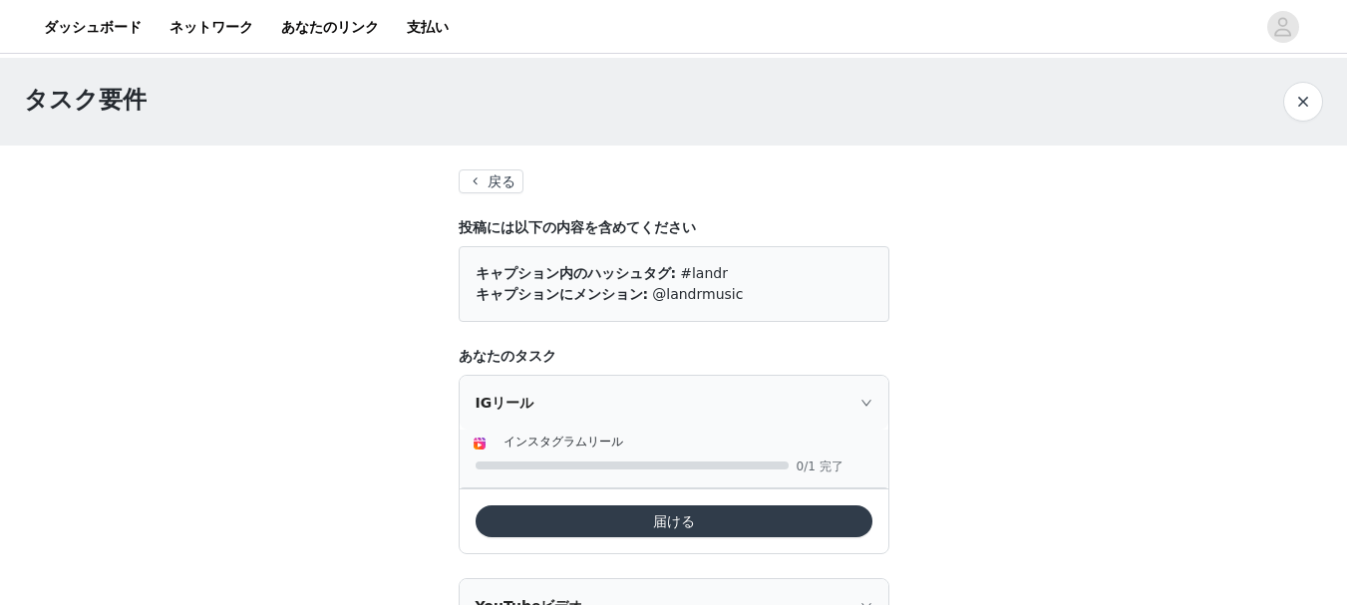
click at [598, 416] on div "IGリール" at bounding box center [674, 403] width 429 height 54
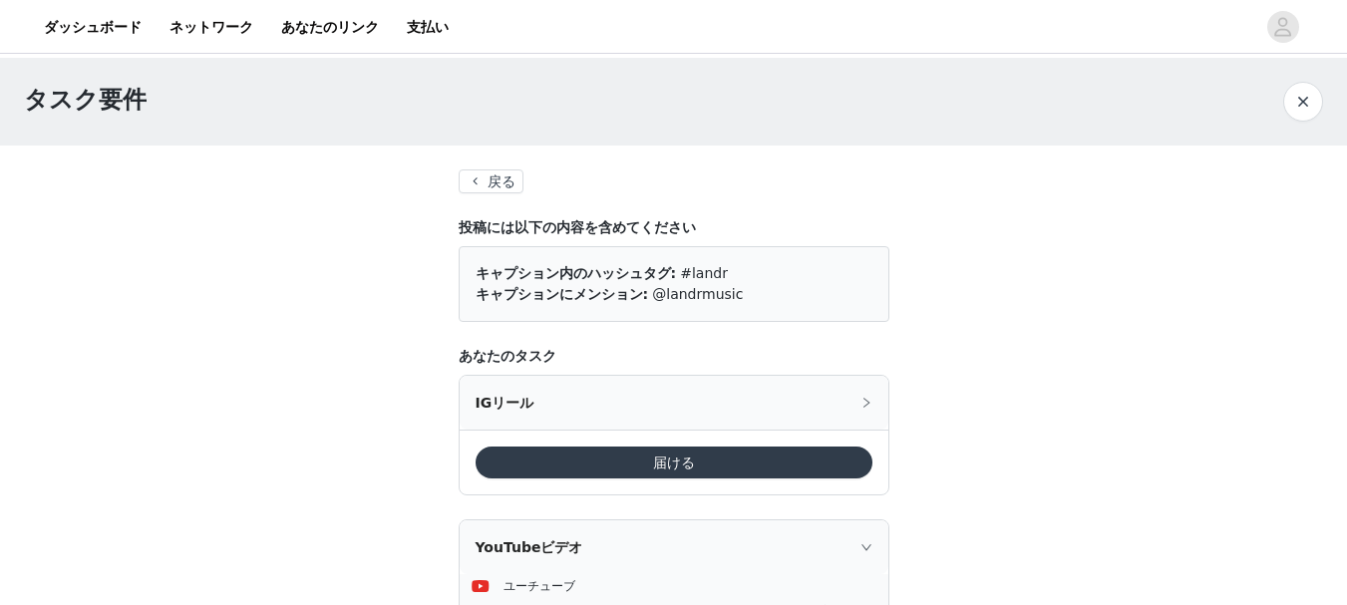
click at [598, 416] on div "IGリール" at bounding box center [674, 403] width 429 height 54
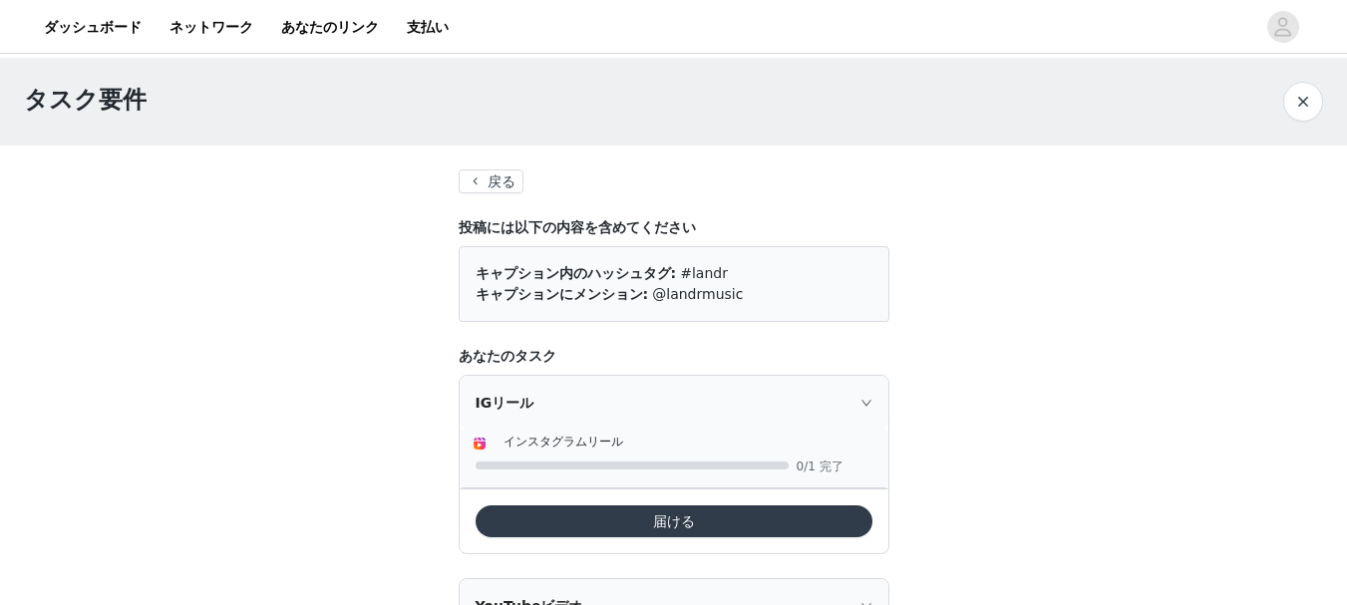
scroll to position [199, 0]
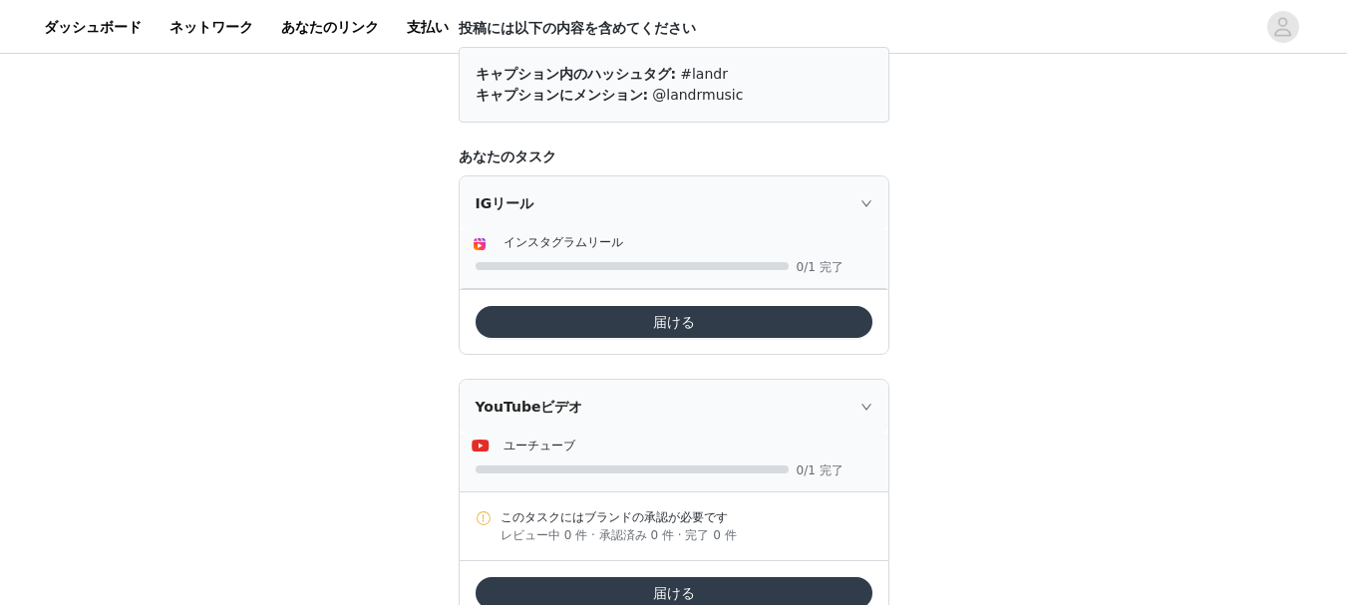
click at [713, 313] on button "届ける" at bounding box center [673, 322] width 397 height 32
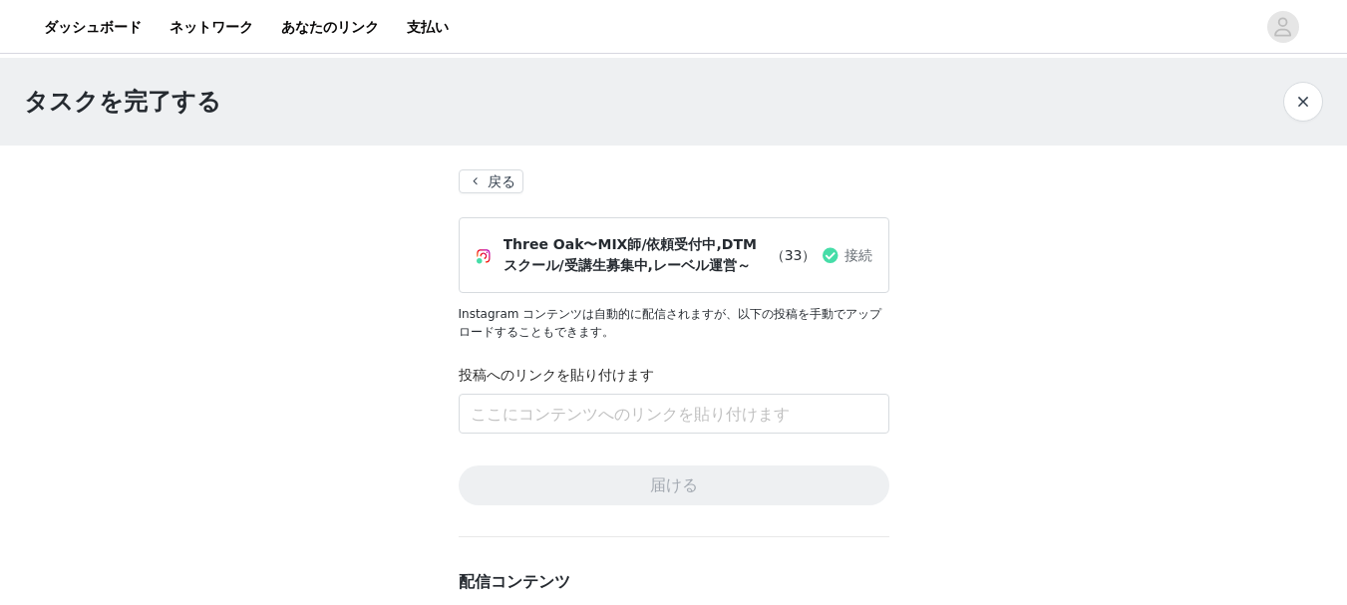
click at [477, 184] on button "戻る" at bounding box center [492, 181] width 66 height 24
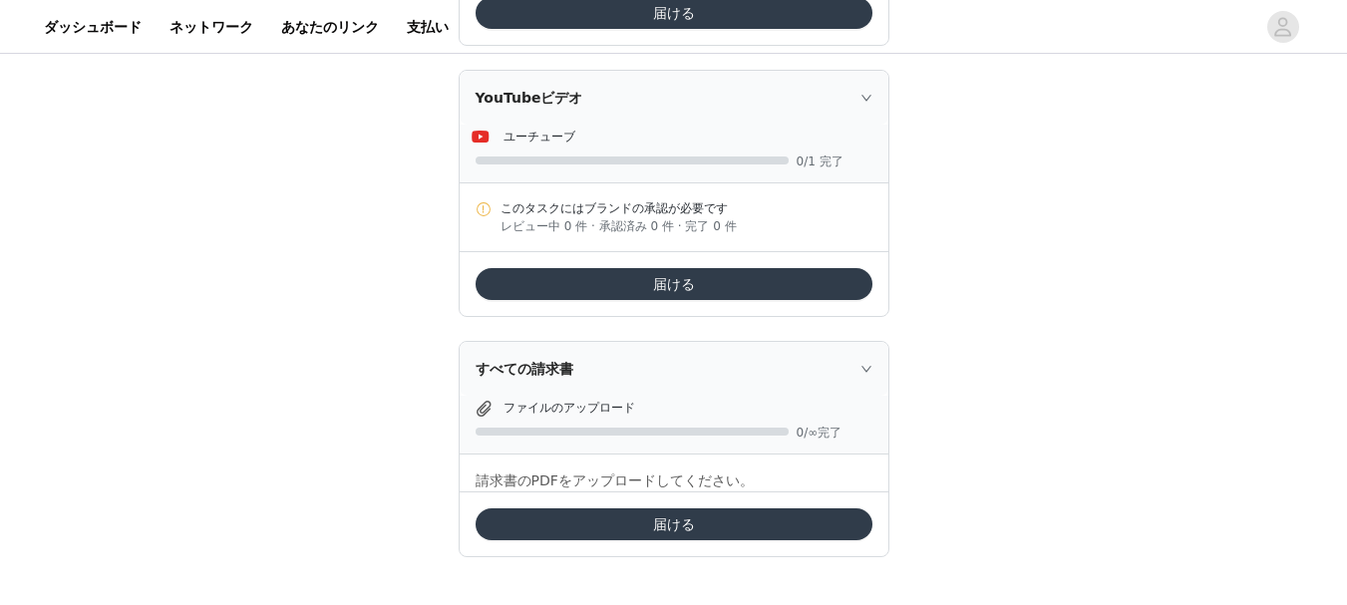
scroll to position [10, 0]
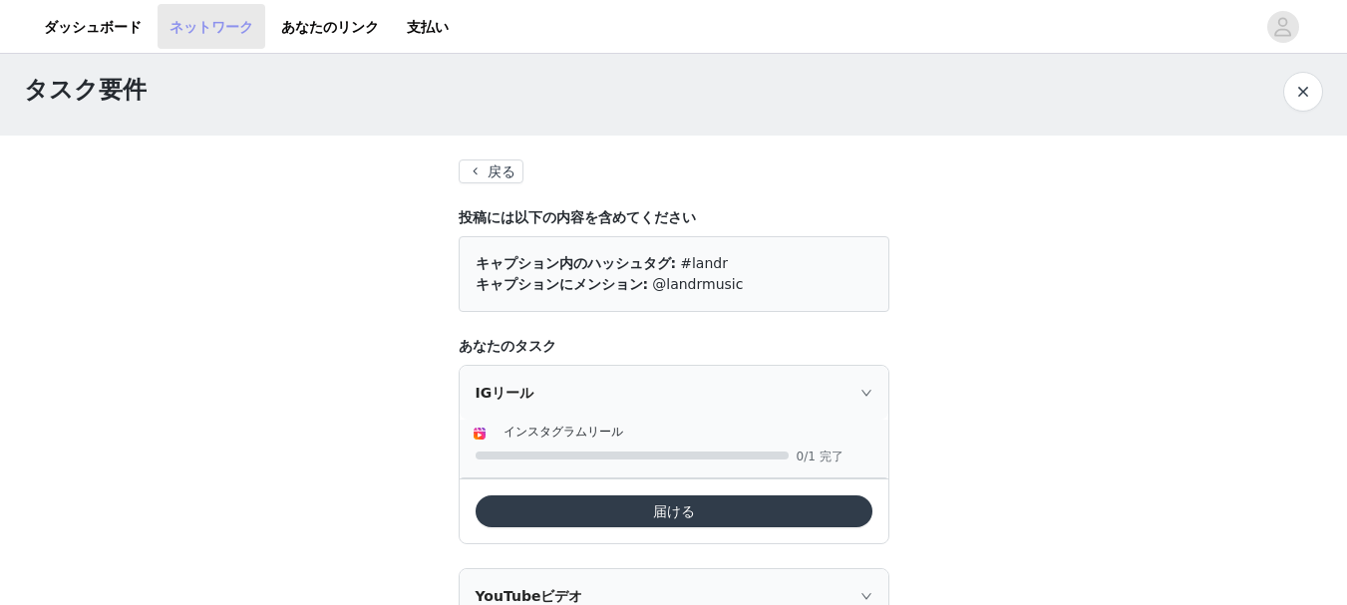
click at [169, 22] on font "ネットワーク" at bounding box center [211, 26] width 84 height 16
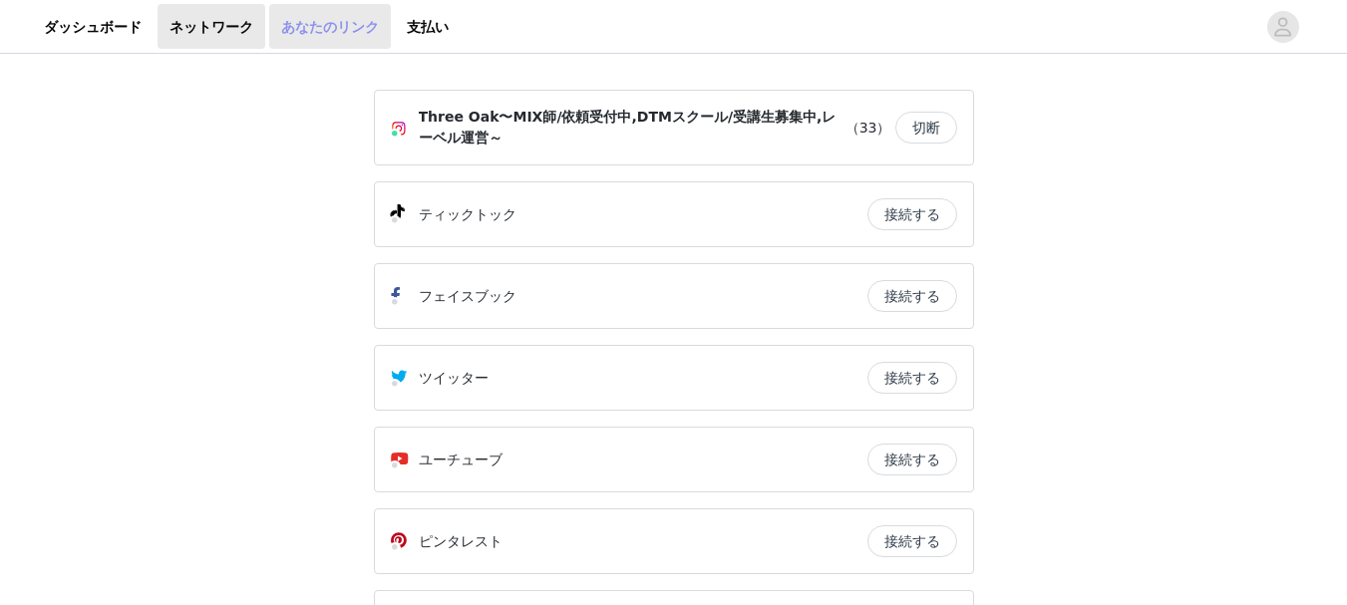
click at [281, 34] on font "あなたのリンク" at bounding box center [330, 26] width 98 height 16
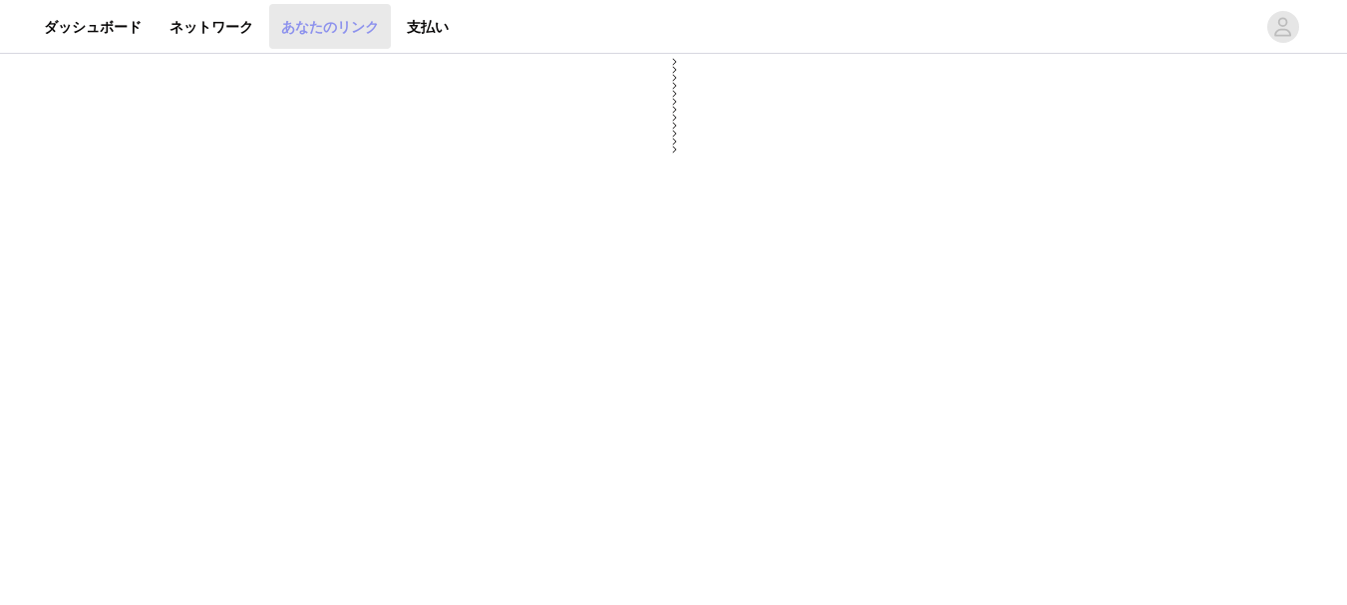
select select "12"
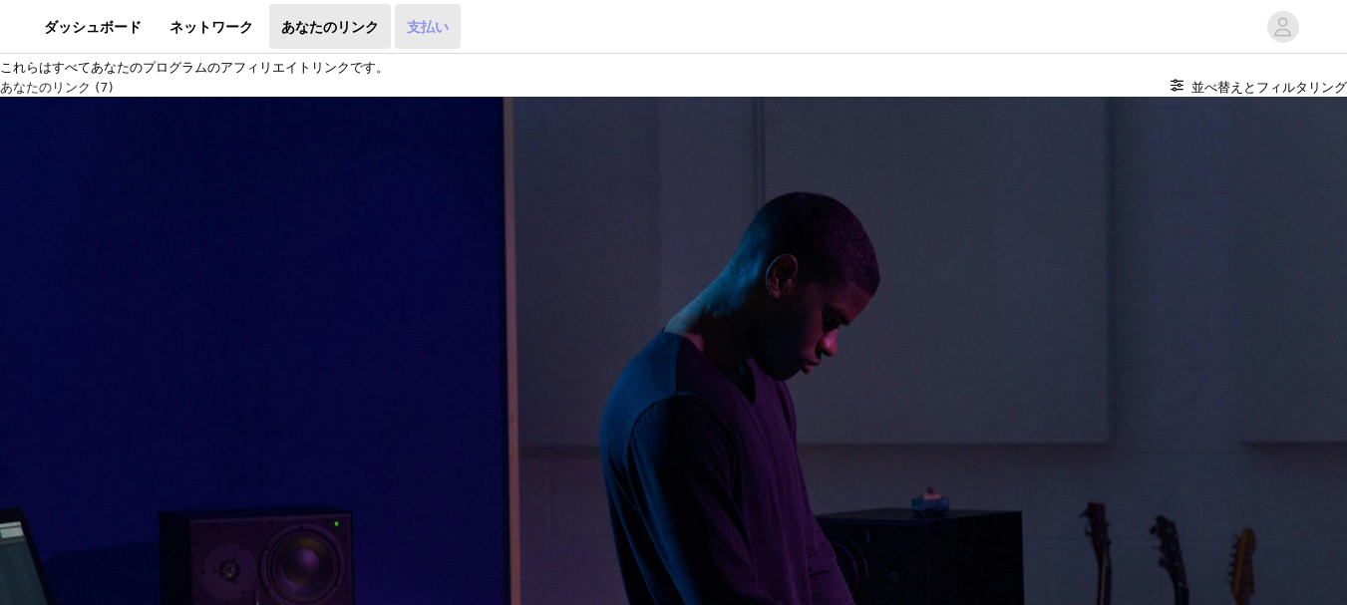
click at [407, 24] on font "支払い" at bounding box center [428, 26] width 42 height 16
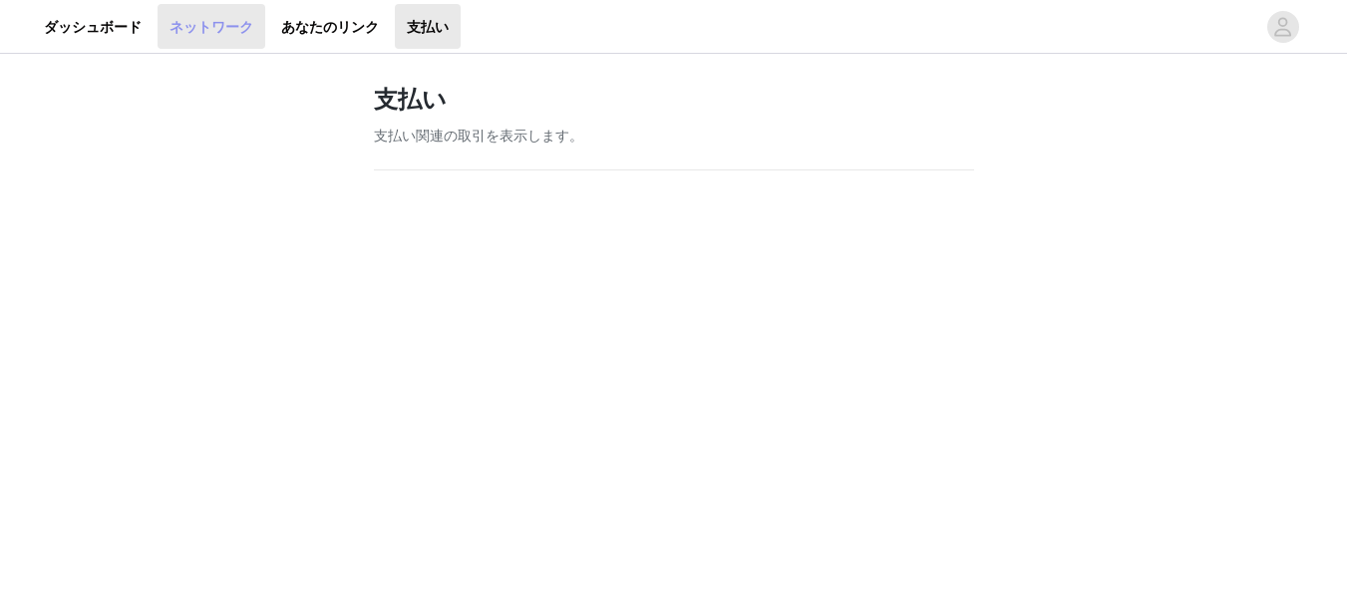
click at [169, 34] on font "ネットワーク" at bounding box center [211, 26] width 84 height 16
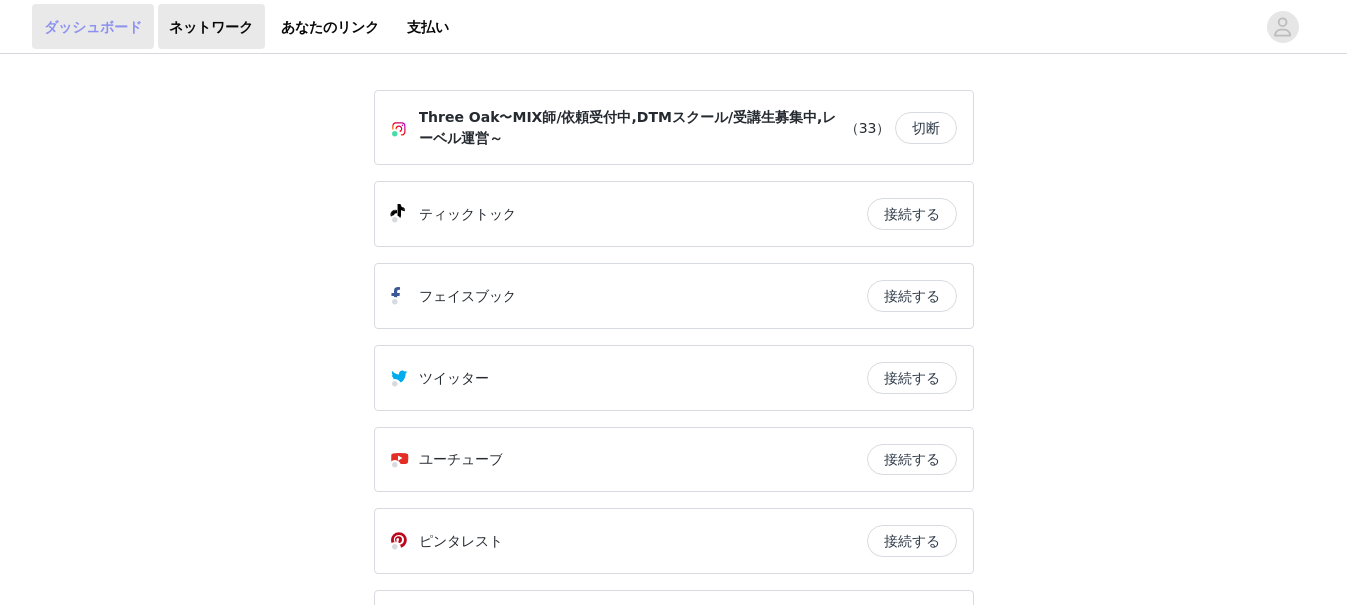
click at [99, 31] on font "ダッシュボード" at bounding box center [93, 26] width 98 height 16
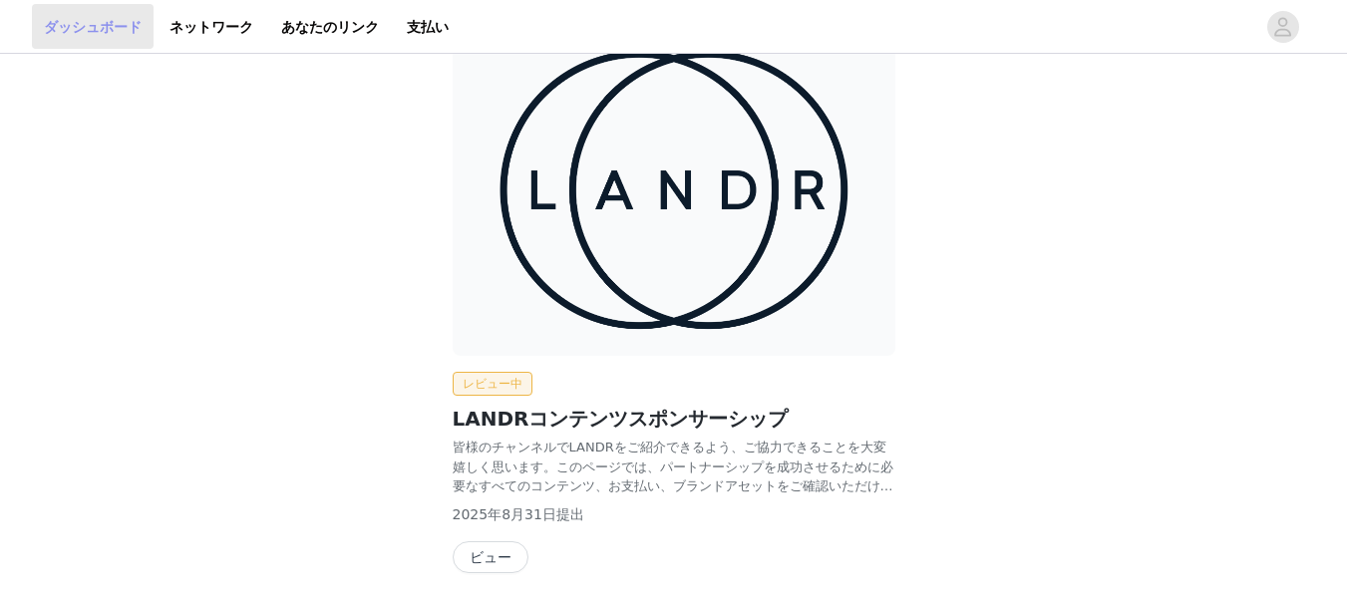
scroll to position [268, 0]
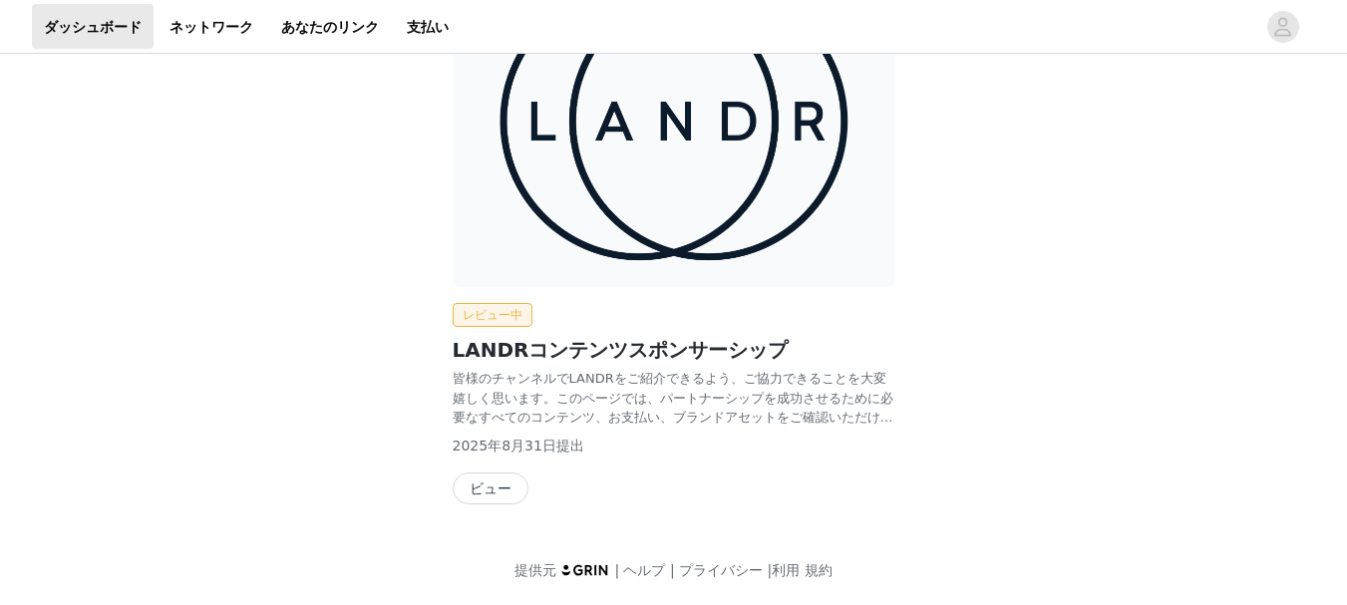
click at [469, 484] on button "ビュー" at bounding box center [491, 488] width 76 height 32
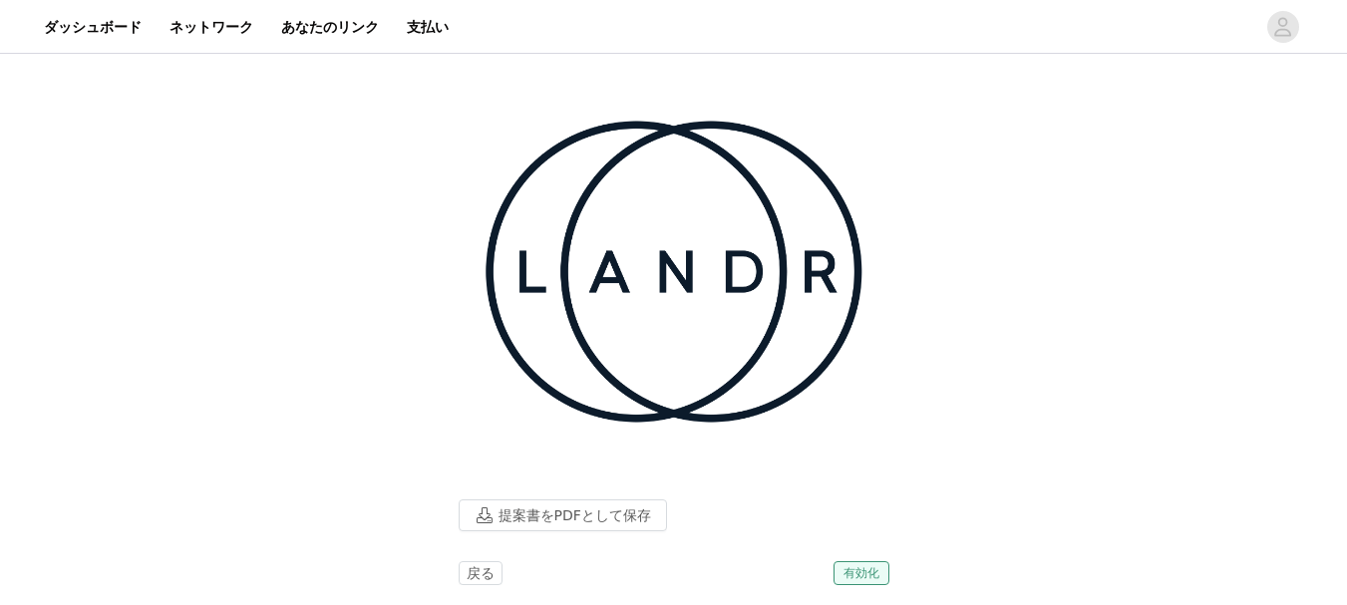
click at [872, 566] on font "有効化" at bounding box center [861, 573] width 36 height 14
click at [575, 499] on button "提案書をPDFとして保存" at bounding box center [563, 515] width 208 height 32
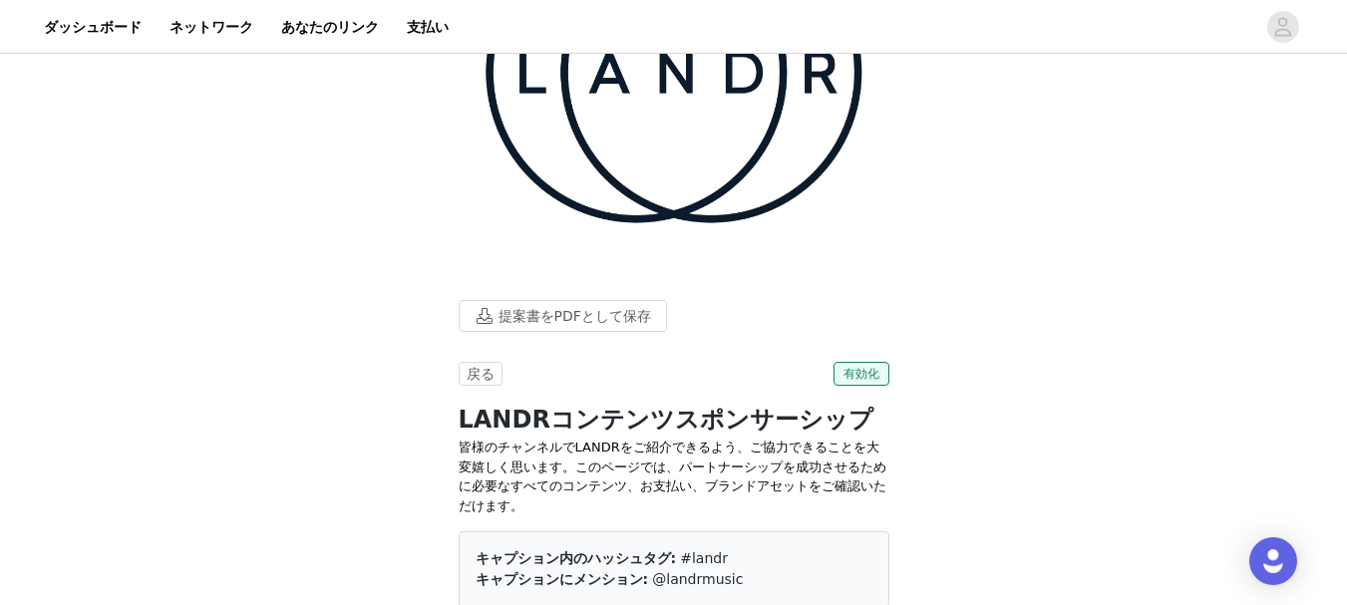
scroll to position [299, 0]
